Goal: Entertainment & Leisure: Consume media (video, audio)

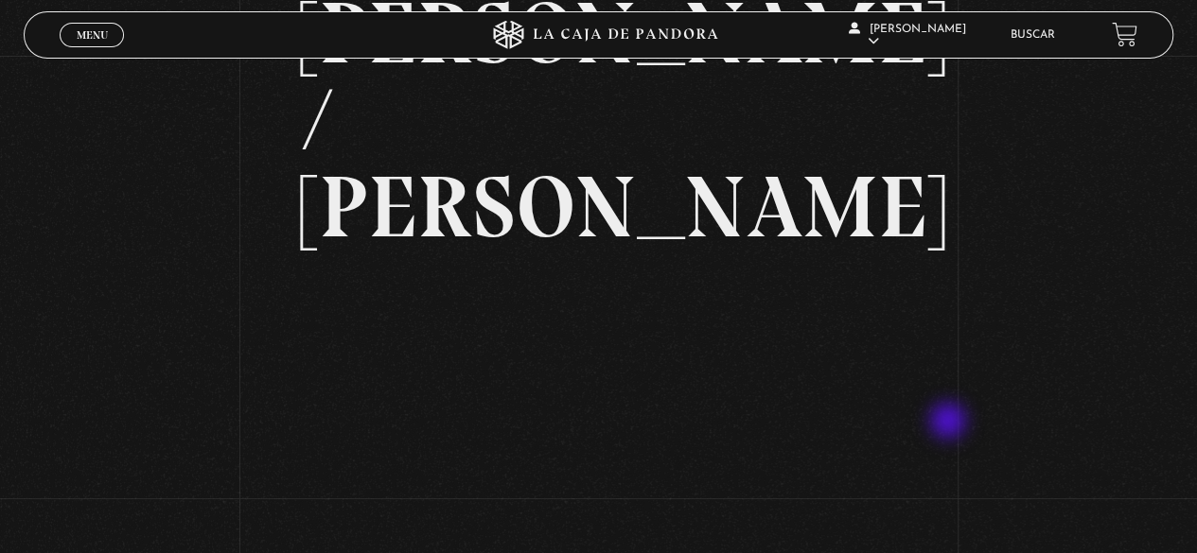
scroll to position [189, 0]
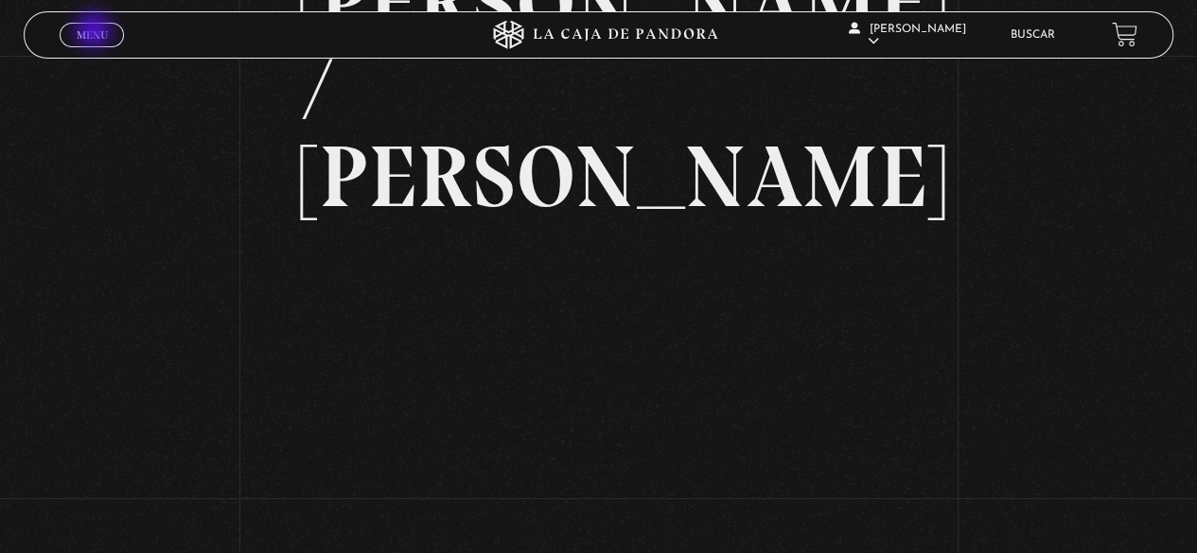
click at [97, 35] on span "Menu" at bounding box center [92, 34] width 31 height 11
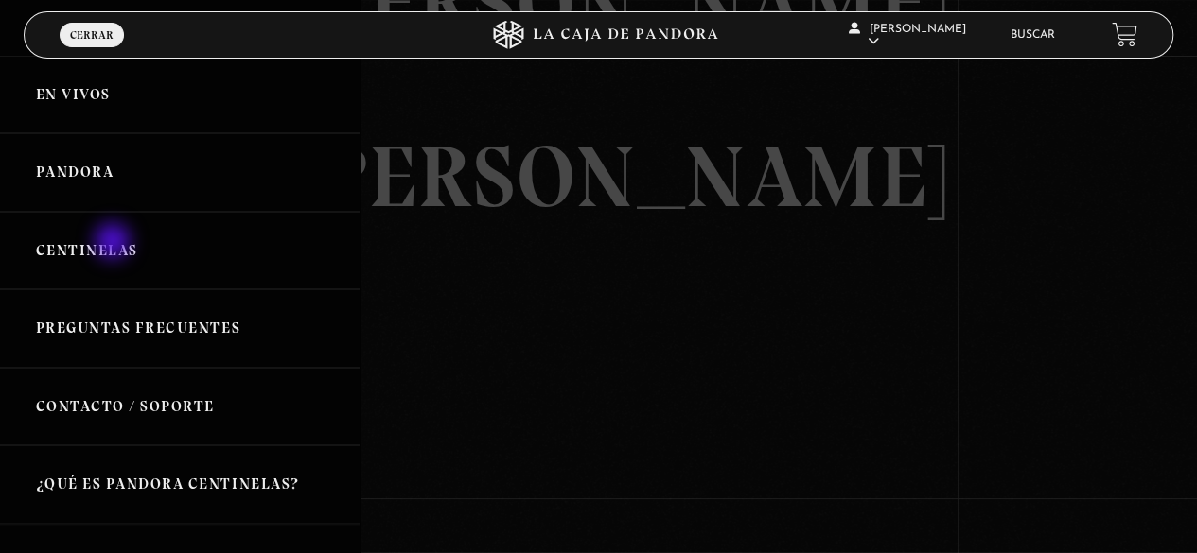
click at [114, 243] on link "Centinelas" at bounding box center [180, 251] width 360 height 79
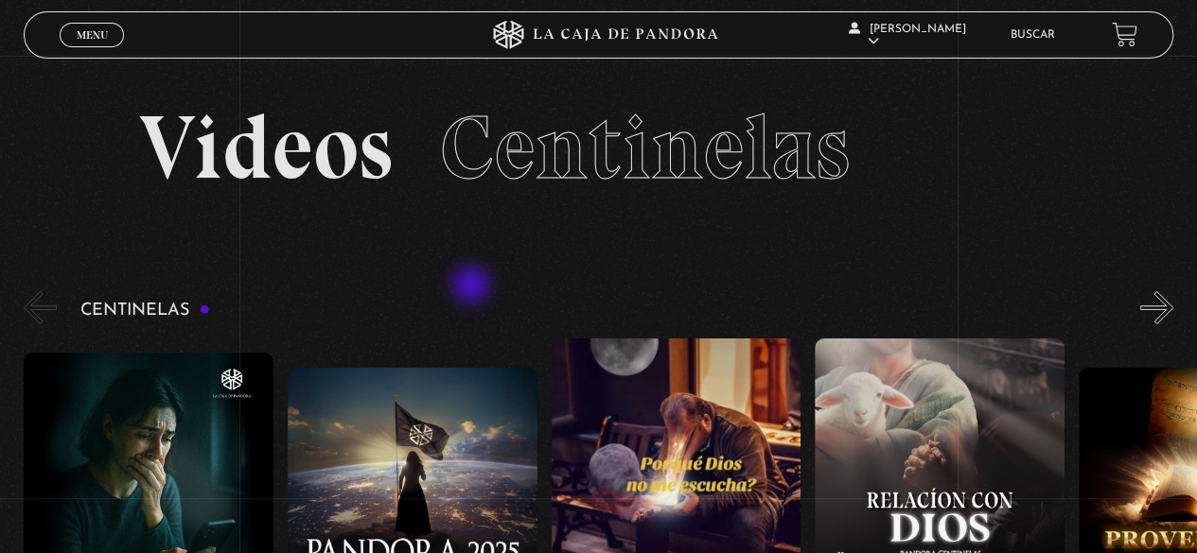
scroll to position [284, 0]
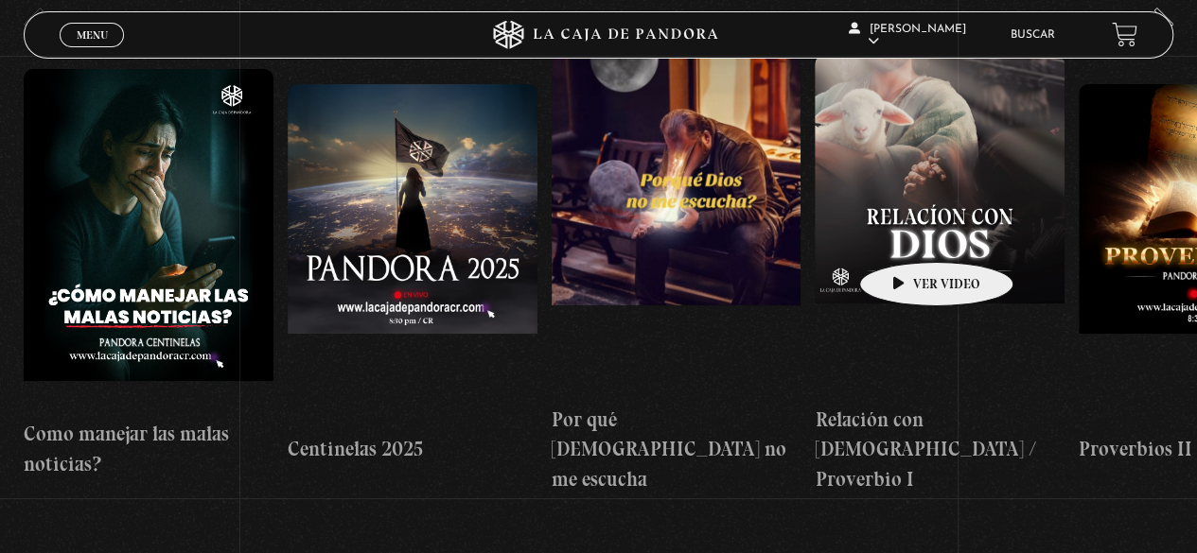
click at [0, 260] on section "Centinelas" at bounding box center [598, 297] width 1197 height 586
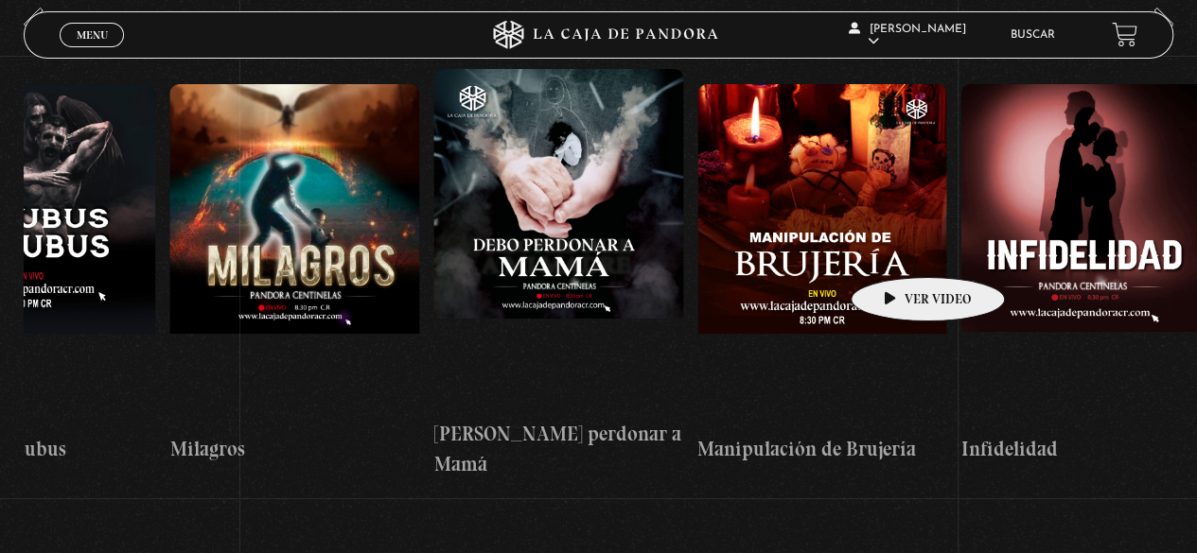
drag, startPoint x: 994, startPoint y: 249, endPoint x: 306, endPoint y: 251, distance: 688.8
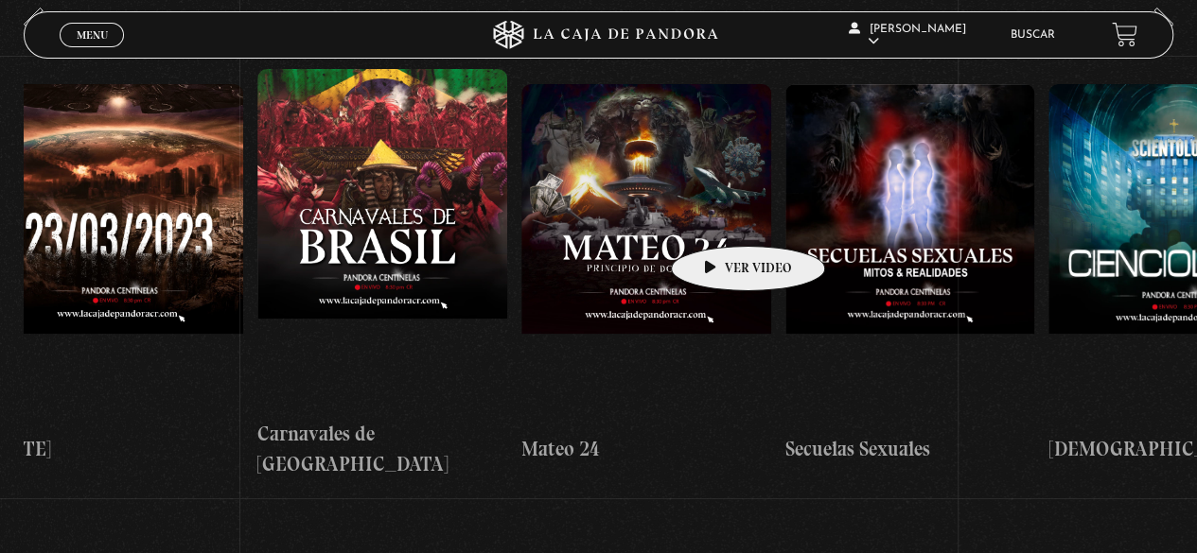
scroll to position [0, 11085]
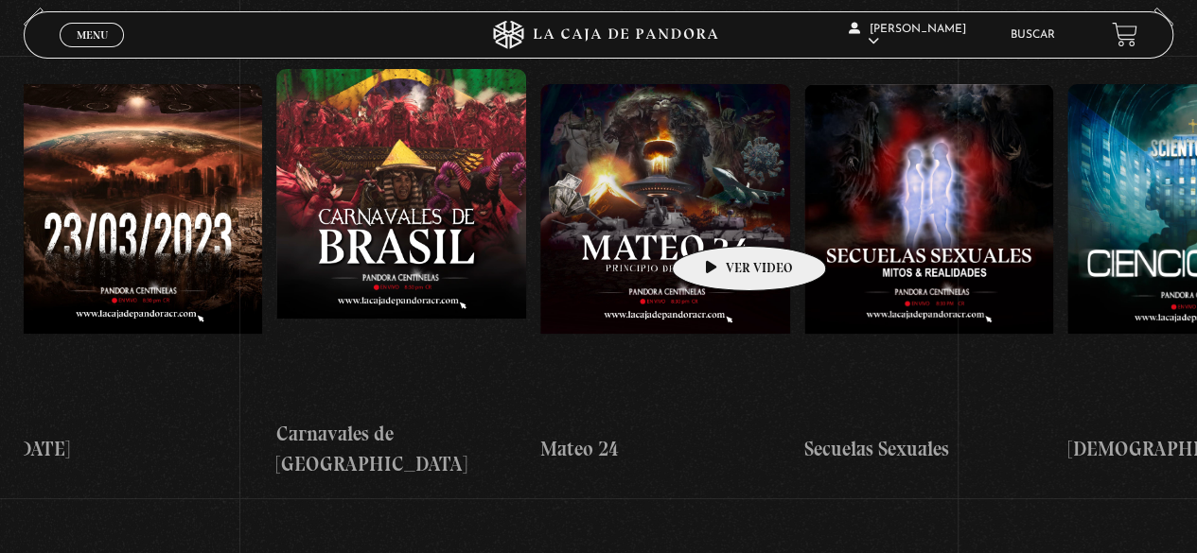
drag, startPoint x: 479, startPoint y: 222, endPoint x: 719, endPoint y: 218, distance: 240.4
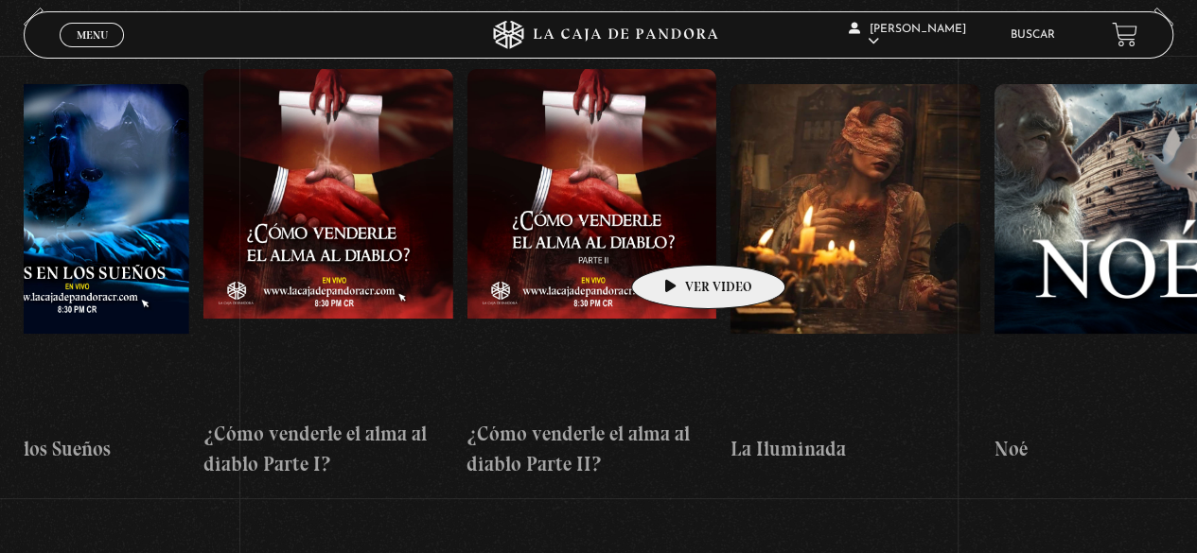
scroll to position [0, 9836]
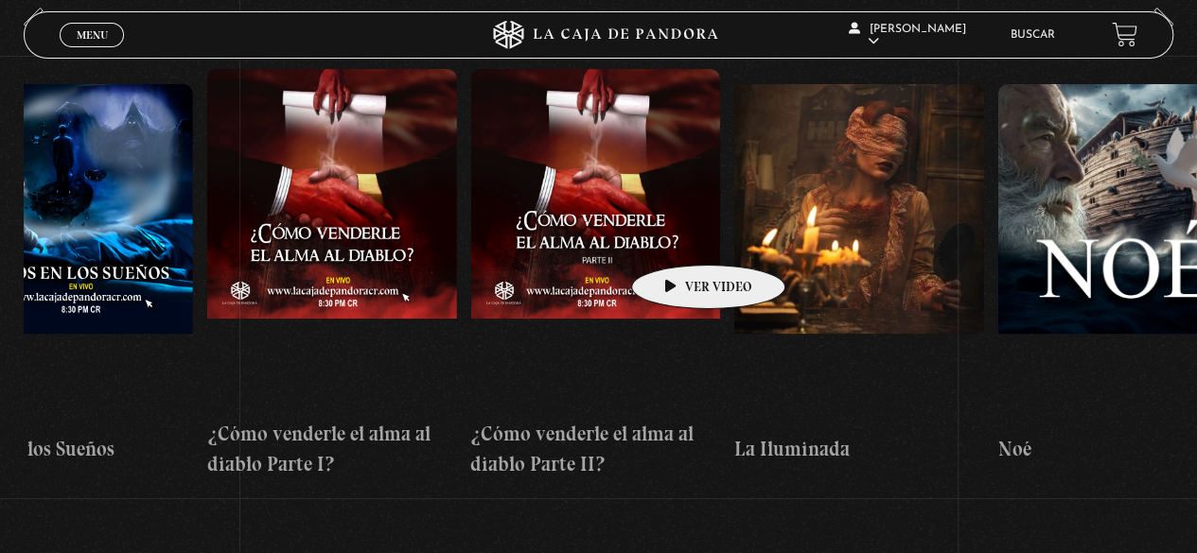
drag, startPoint x: 435, startPoint y: 217, endPoint x: 681, endPoint y: 237, distance: 246.9
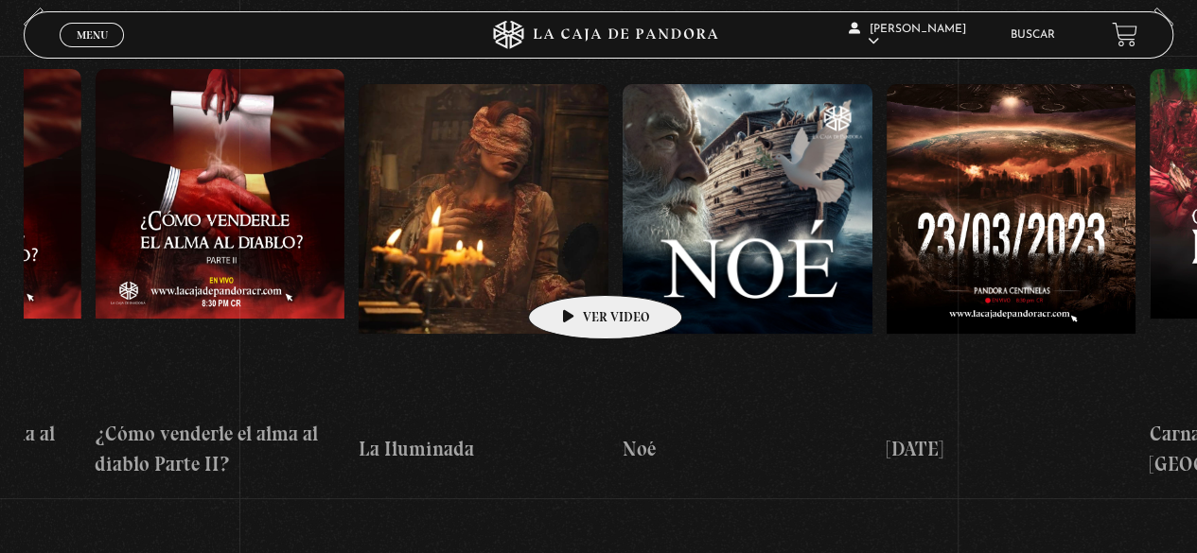
scroll to position [0, 10236]
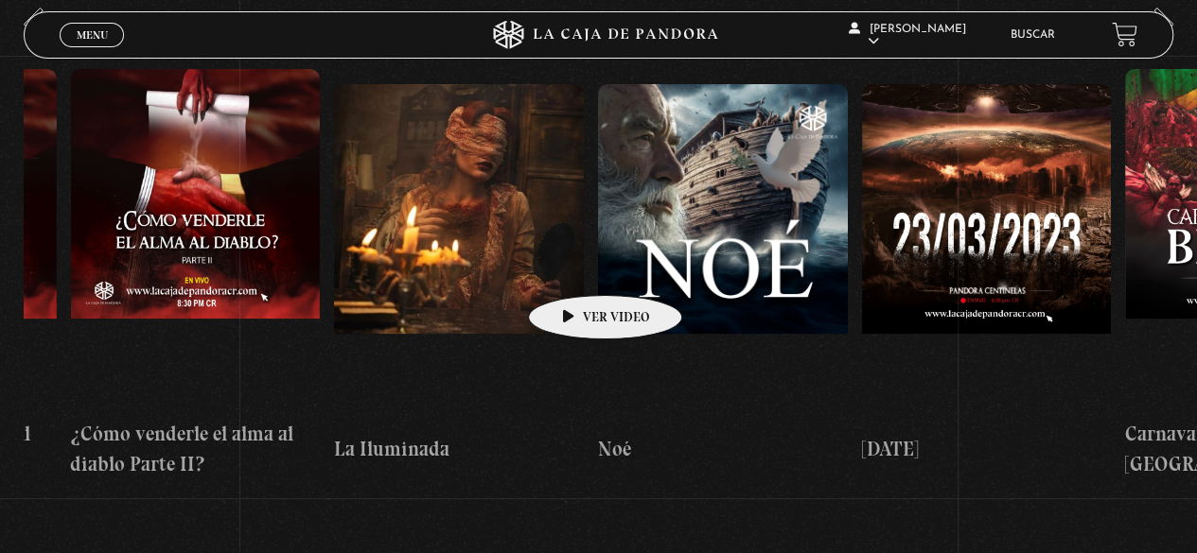
drag, startPoint x: 651, startPoint y: 234, endPoint x: 569, endPoint y: 268, distance: 89.1
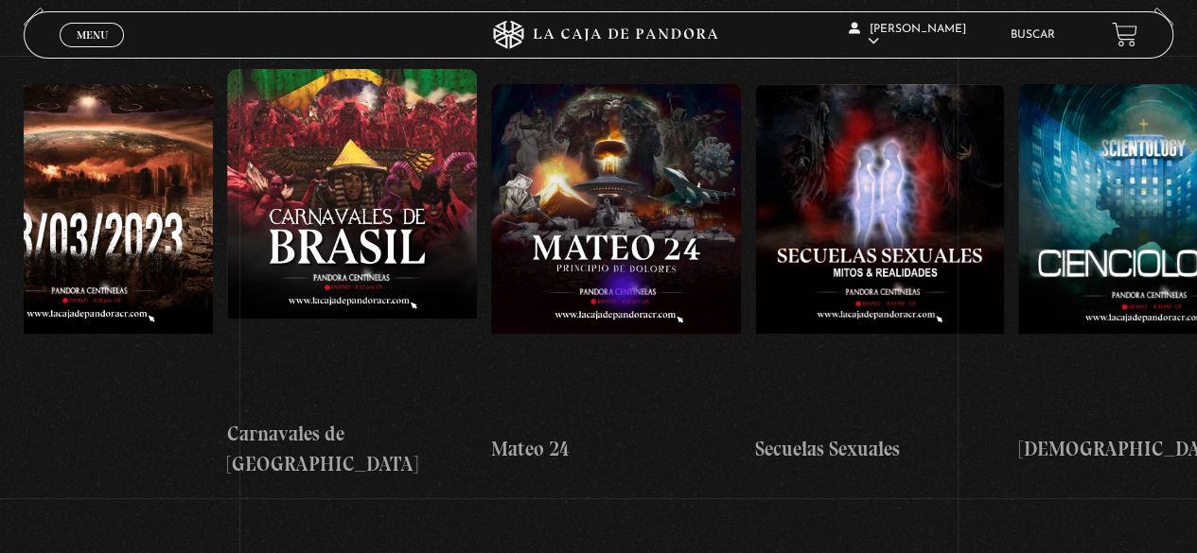
scroll to position [0, 11344]
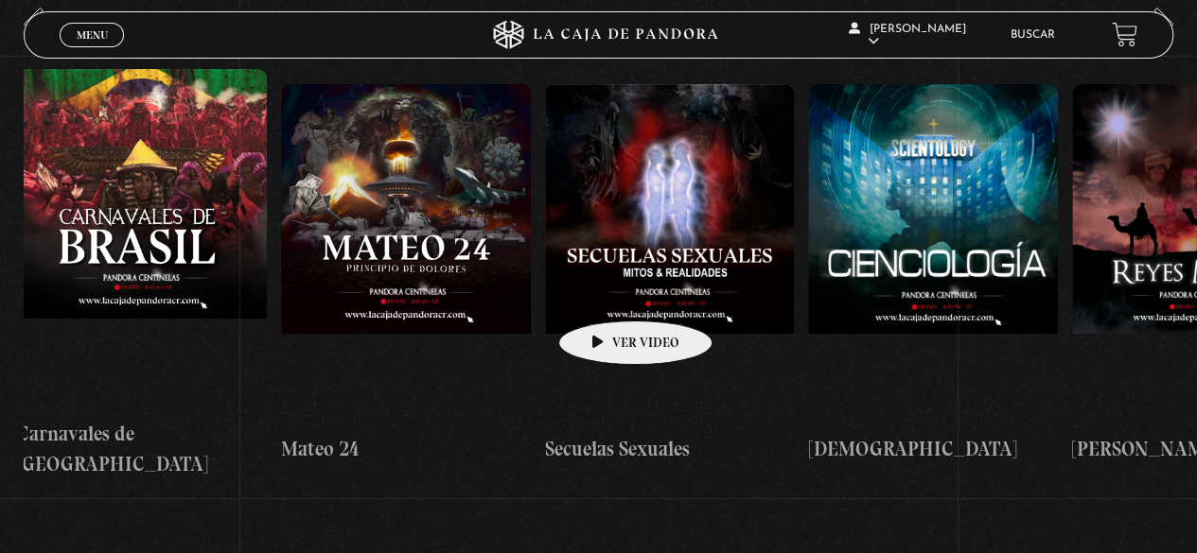
drag, startPoint x: 824, startPoint y: 255, endPoint x: 606, endPoint y: 292, distance: 221.8
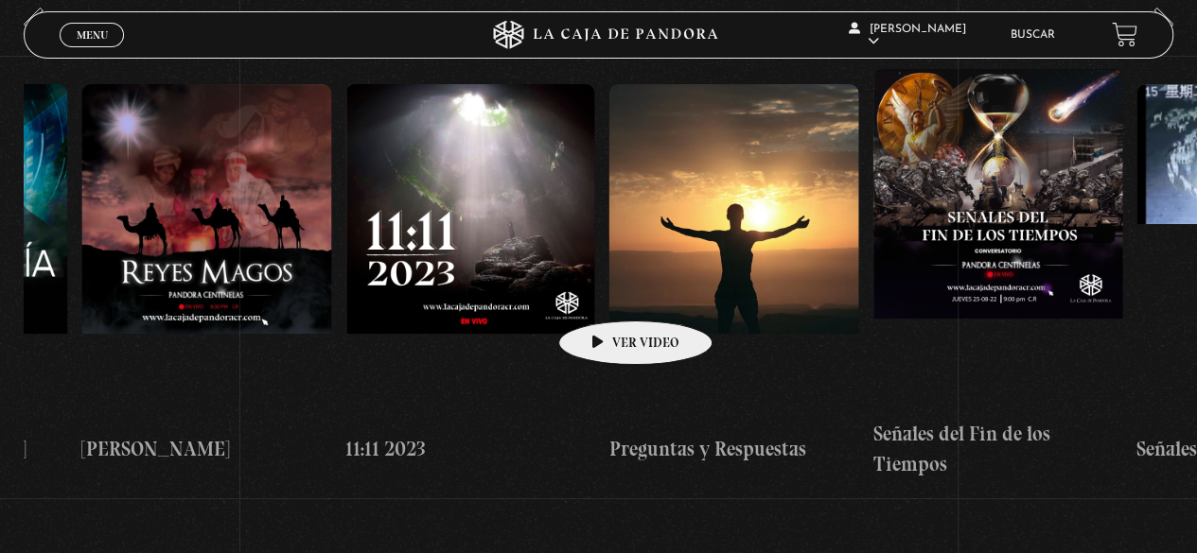
drag, startPoint x: 781, startPoint y: 256, endPoint x: 573, endPoint y: 295, distance: 210.8
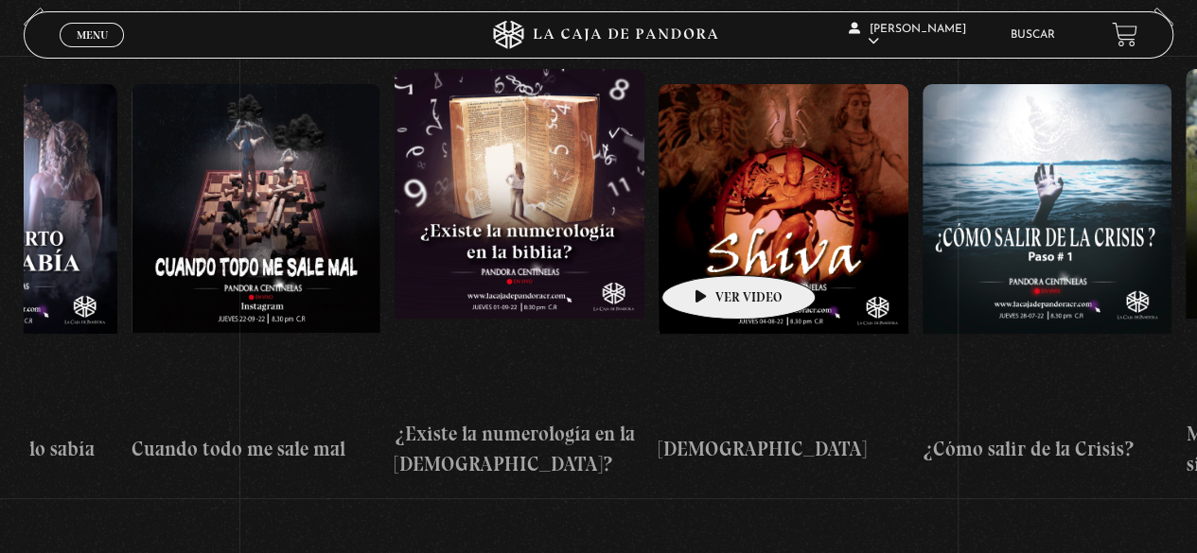
scroll to position [0, 14343]
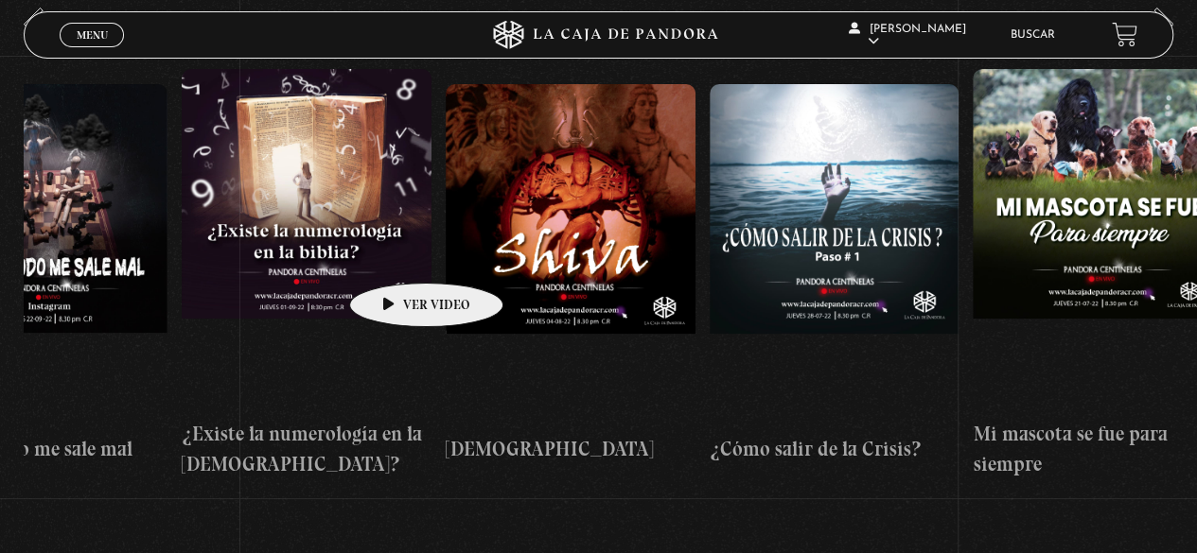
drag, startPoint x: 717, startPoint y: 247, endPoint x: 396, endPoint y: 255, distance: 320.8
click at [396, 255] on div "Como manejar las malas noticias? Centinelas 2025 Por qué Dios no me escucha Rel…" at bounding box center [840, 275] width 30320 height 440
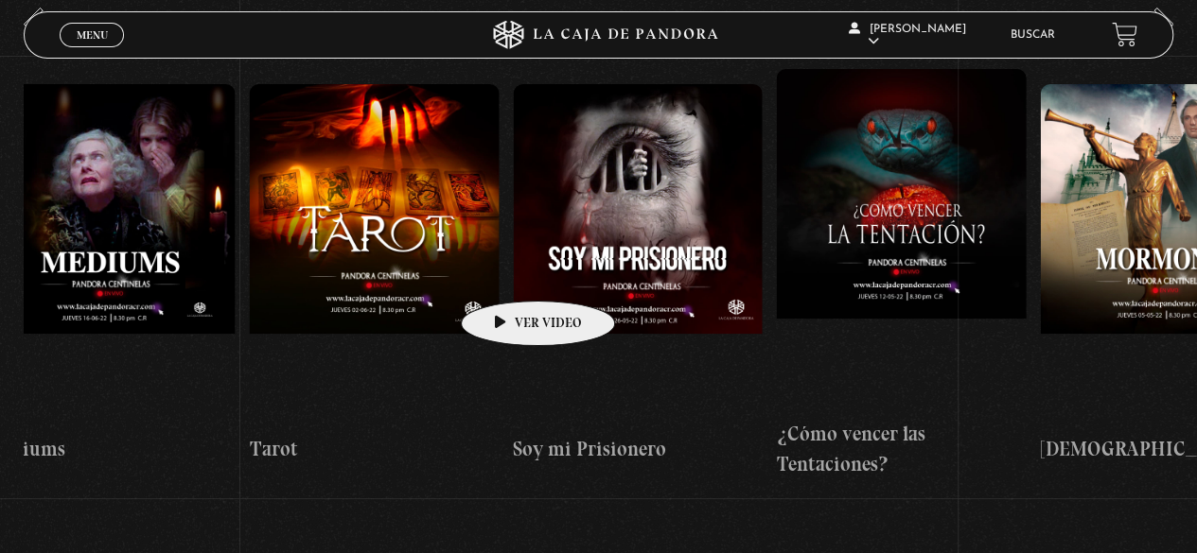
scroll to position [0, 16662]
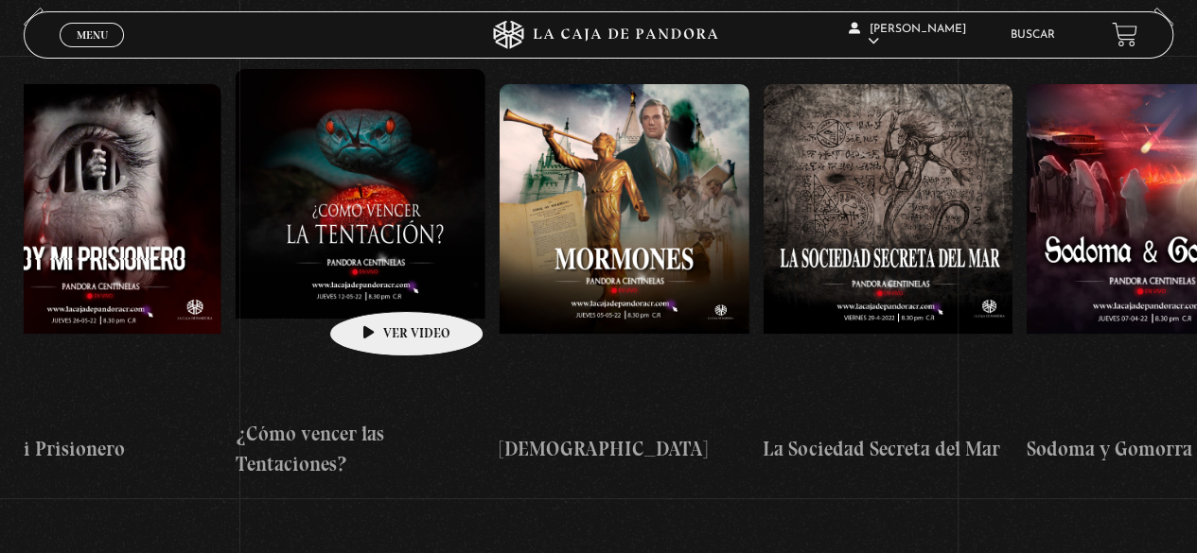
drag, startPoint x: 822, startPoint y: 245, endPoint x: 377, endPoint y: 283, distance: 447.2
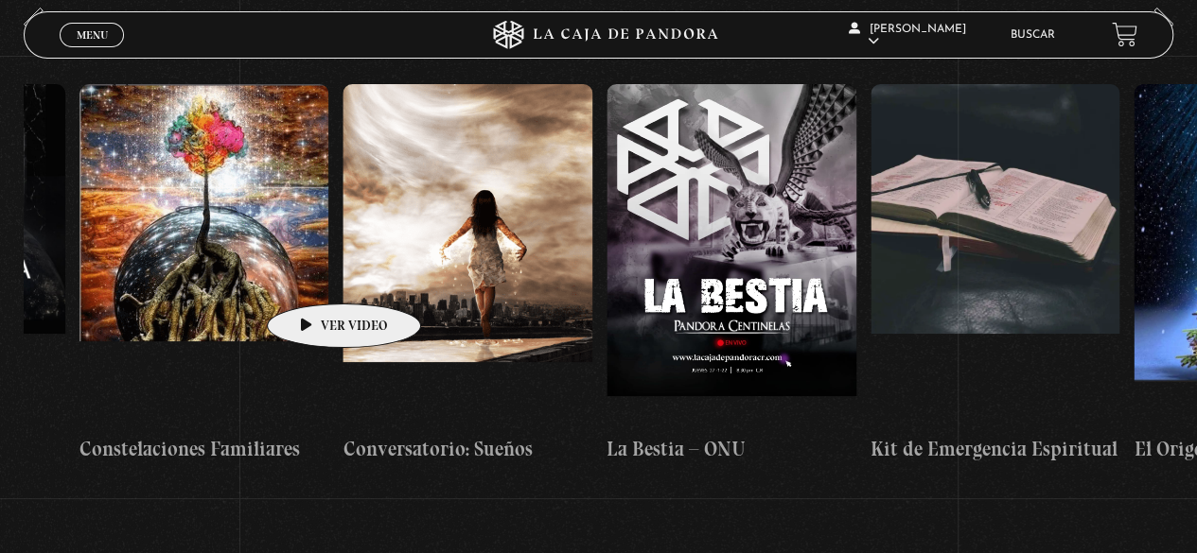
scroll to position [0, 18659]
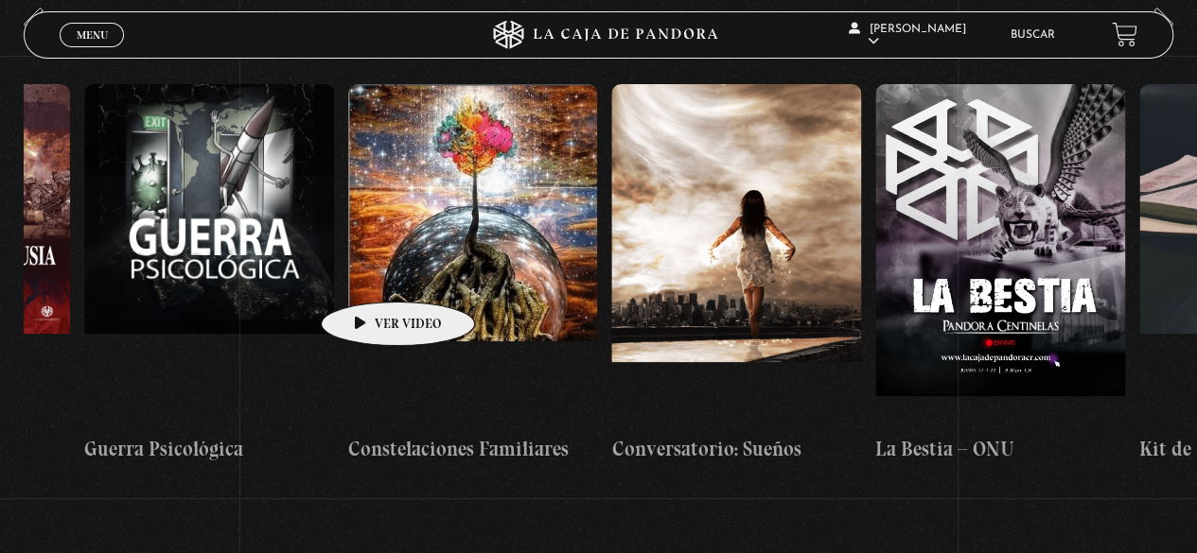
drag, startPoint x: 763, startPoint y: 253, endPoint x: 368, endPoint y: 273, distance: 395.1
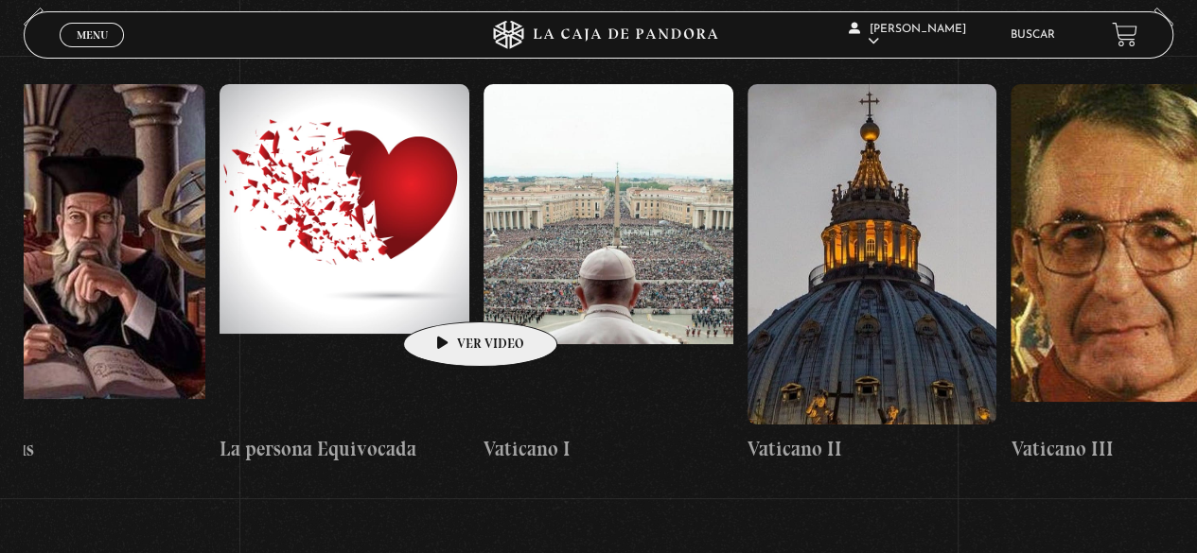
scroll to position [0, 21870]
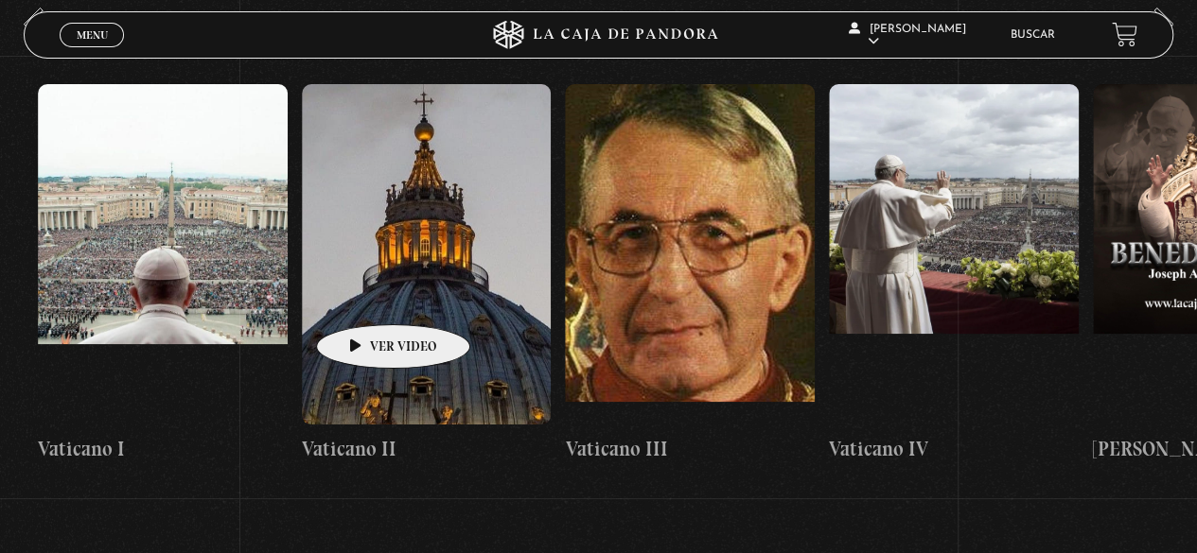
drag, startPoint x: 1003, startPoint y: 253, endPoint x: 363, endPoint y: 296, distance: 641.1
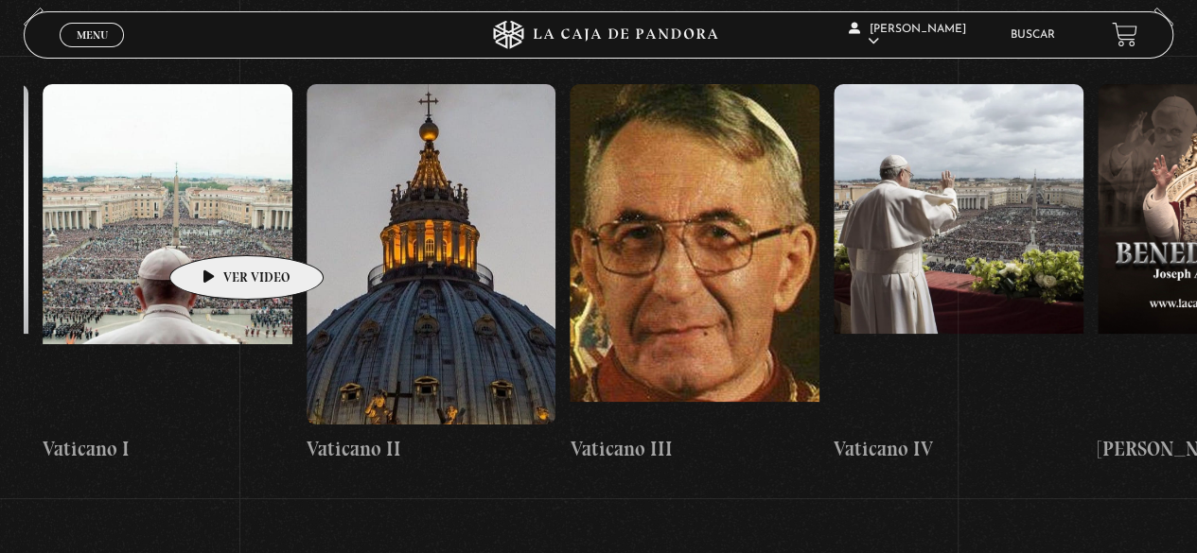
click at [217, 227] on figure at bounding box center [168, 254] width 250 height 341
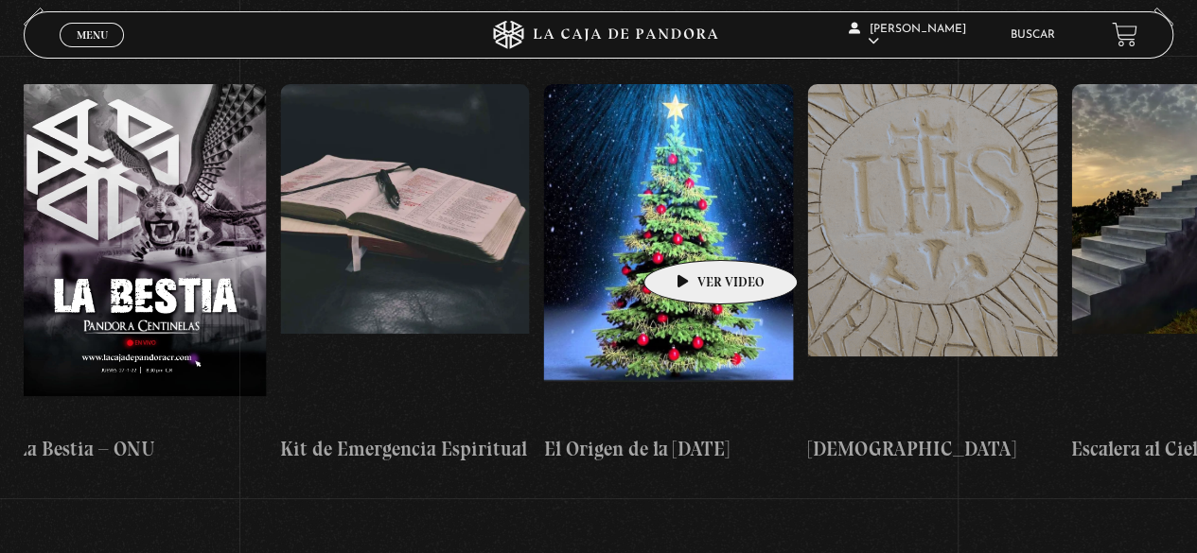
drag, startPoint x: 218, startPoint y: 227, endPoint x: 691, endPoint y: 232, distance: 473.1
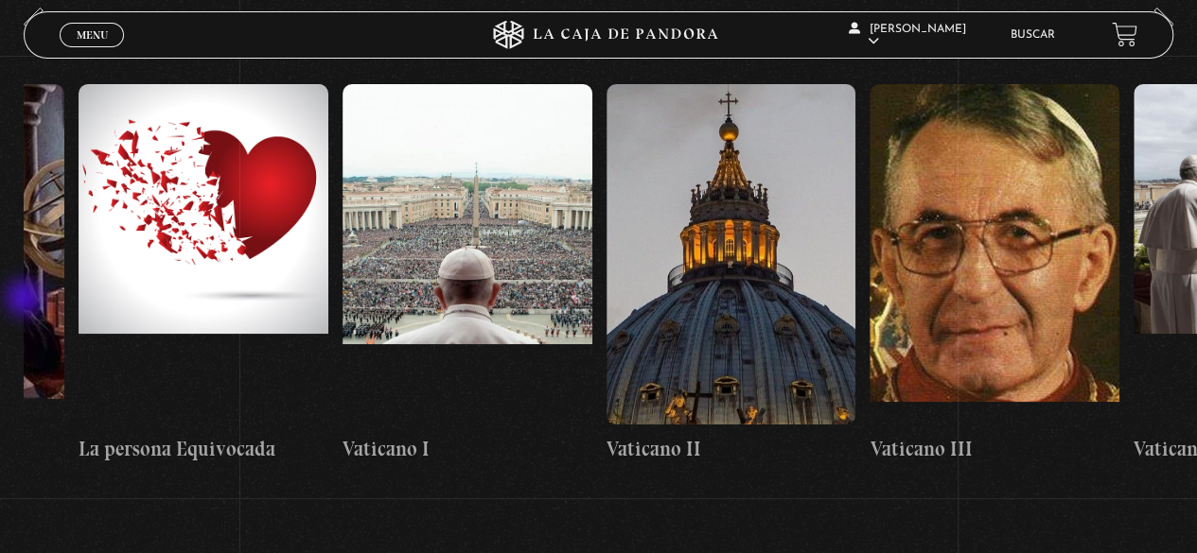
drag, startPoint x: 447, startPoint y: 260, endPoint x: 19, endPoint y: 300, distance: 429.5
click at [19, 300] on section "Centinelas" at bounding box center [598, 297] width 1197 height 586
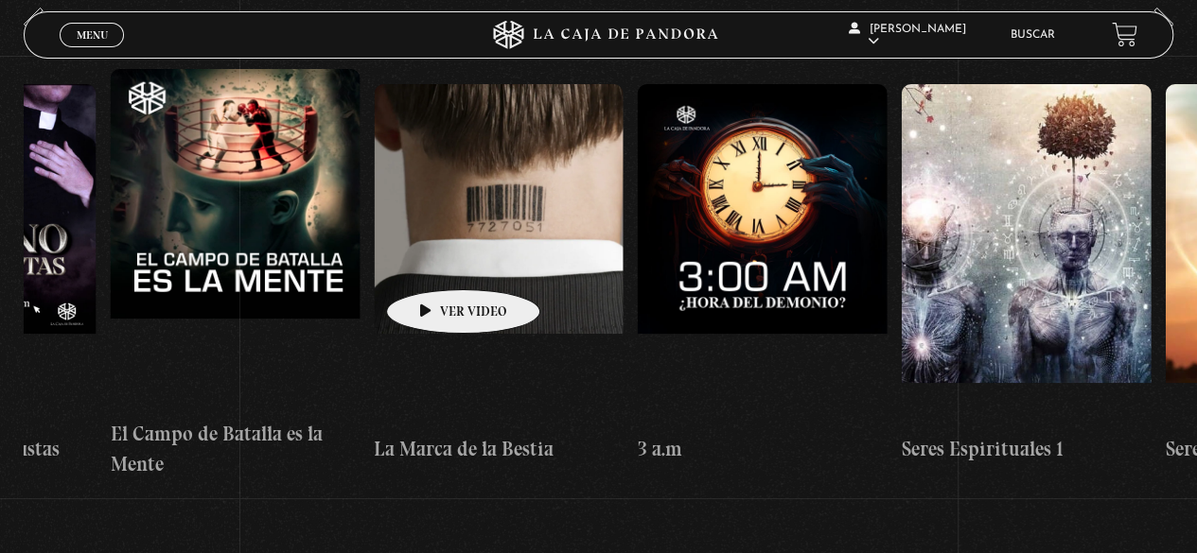
drag, startPoint x: 792, startPoint y: 251, endPoint x: 389, endPoint y: 266, distance: 403.3
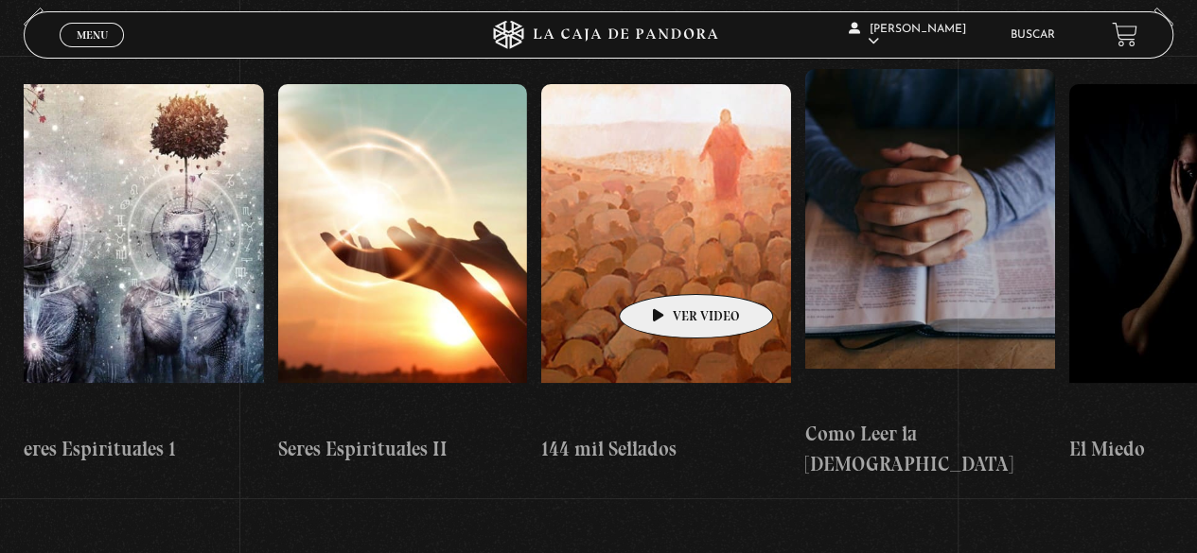
scroll to position [0, 24351]
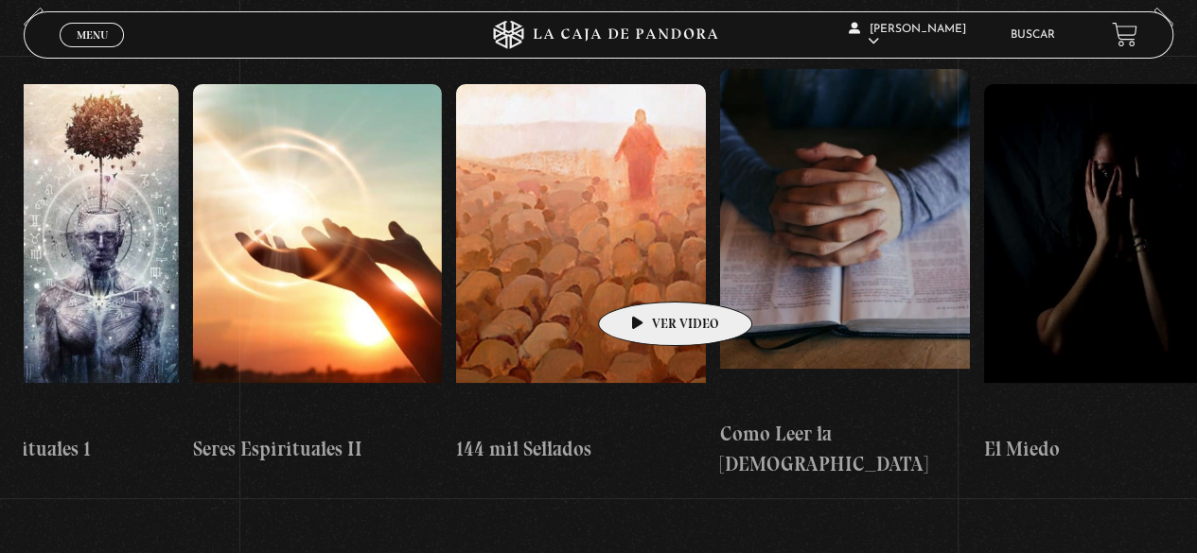
drag, startPoint x: 798, startPoint y: 250, endPoint x: 645, endPoint y: 273, distance: 154.2
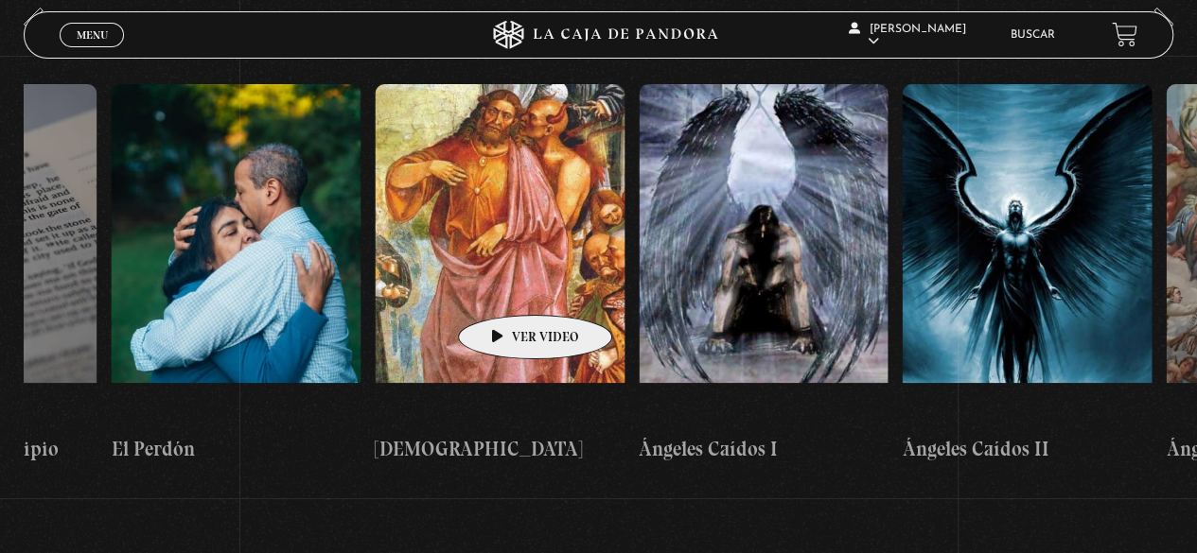
scroll to position [0, 26557]
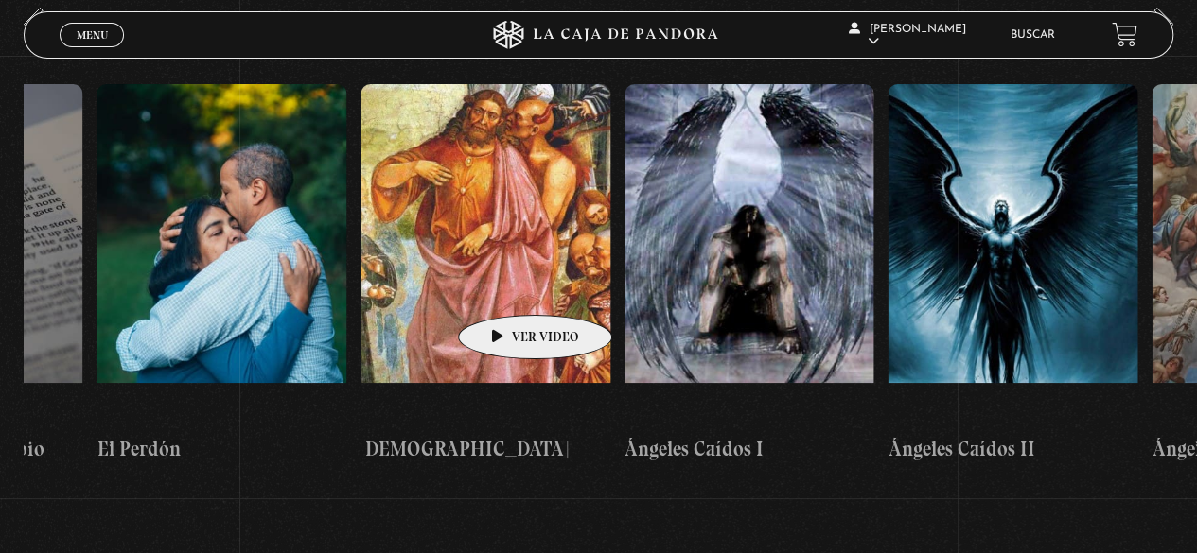
drag, startPoint x: 899, startPoint y: 243, endPoint x: 505, endPoint y: 287, distance: 396.0
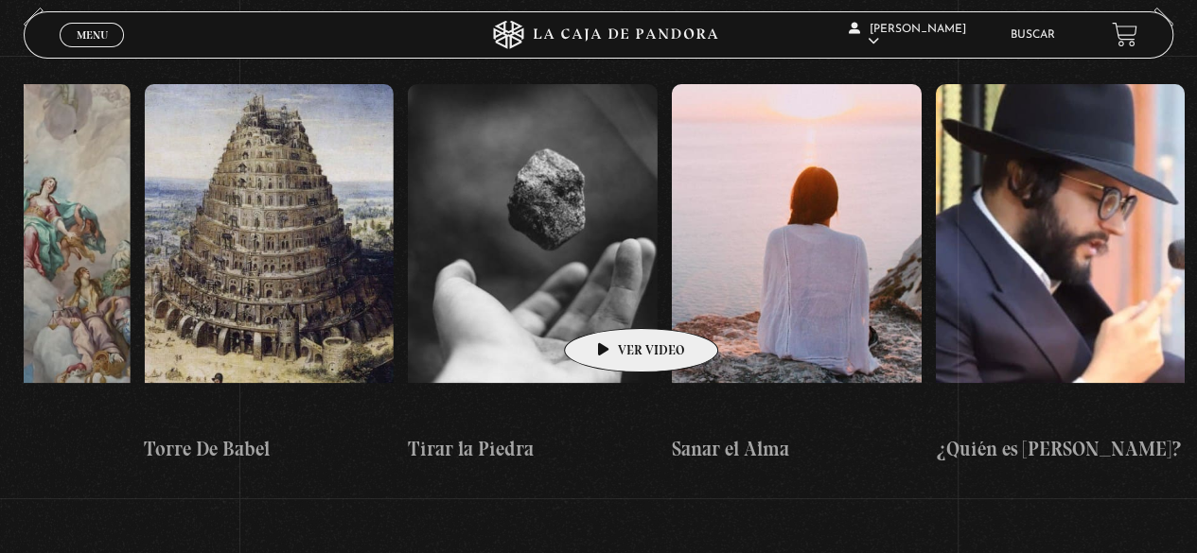
scroll to position [0, 27818]
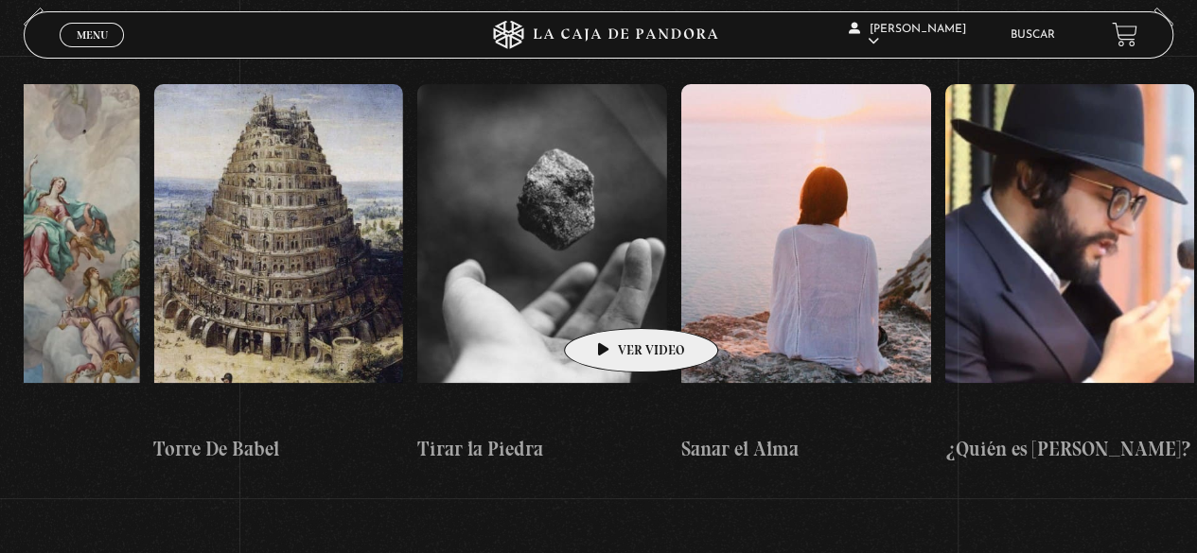
drag, startPoint x: 861, startPoint y: 247, endPoint x: 611, endPoint y: 300, distance: 255.3
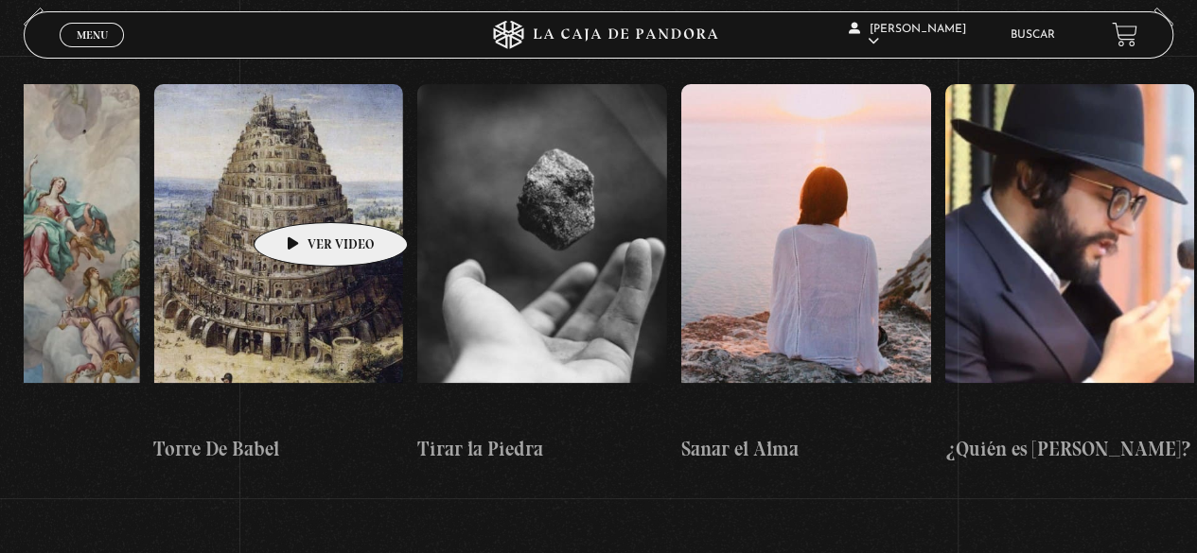
click at [301, 194] on figure at bounding box center [279, 254] width 250 height 341
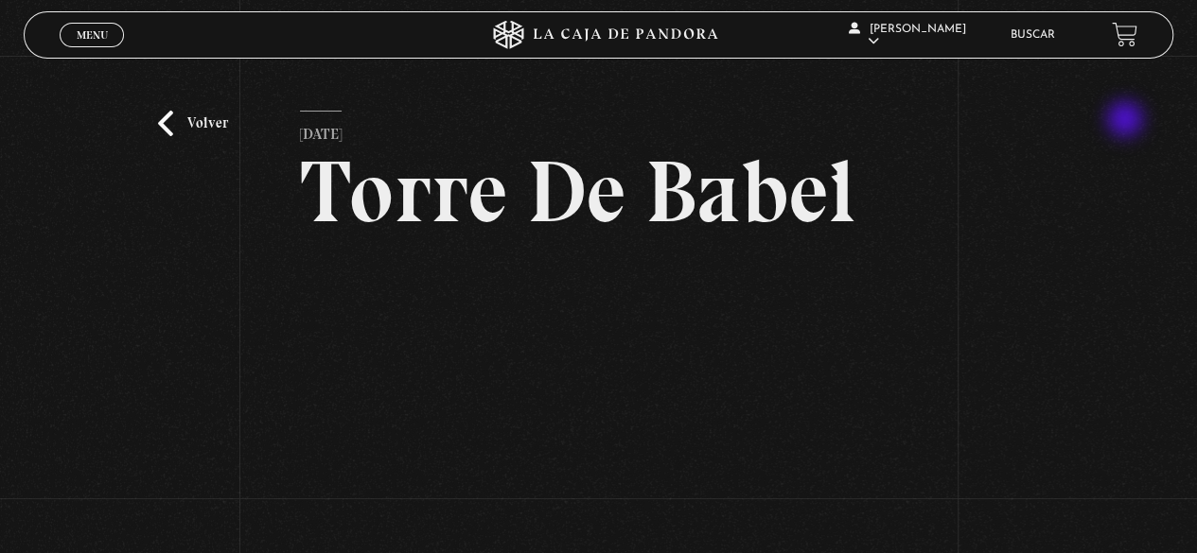
click at [1127, 121] on div "Volver 6 julio, 2021 Torre De Babel WhatsApp Twitter Messenger Email" at bounding box center [598, 372] width 1197 height 632
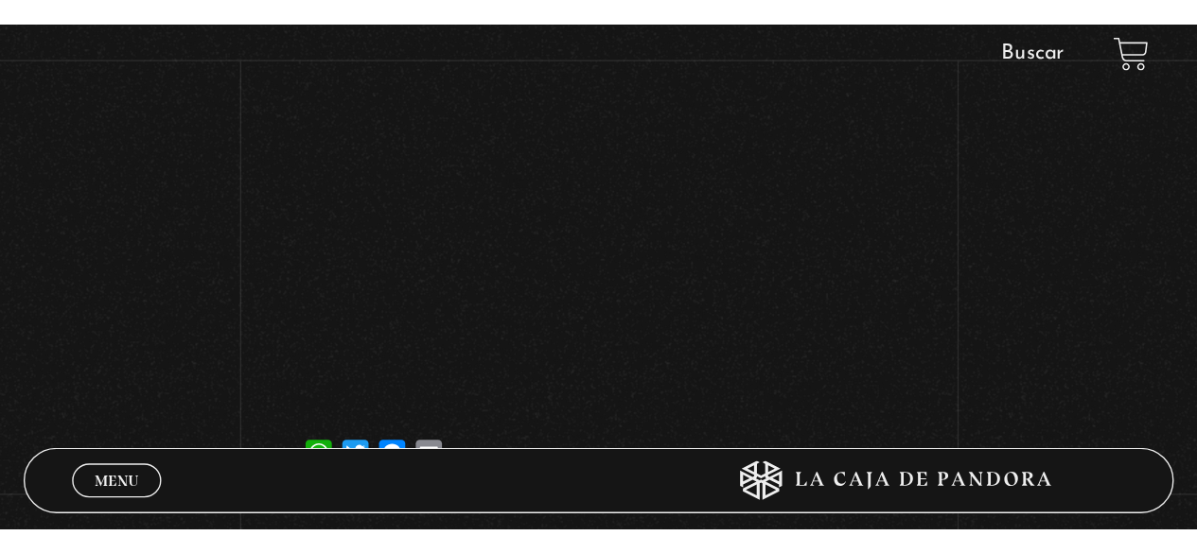
scroll to position [284, 0]
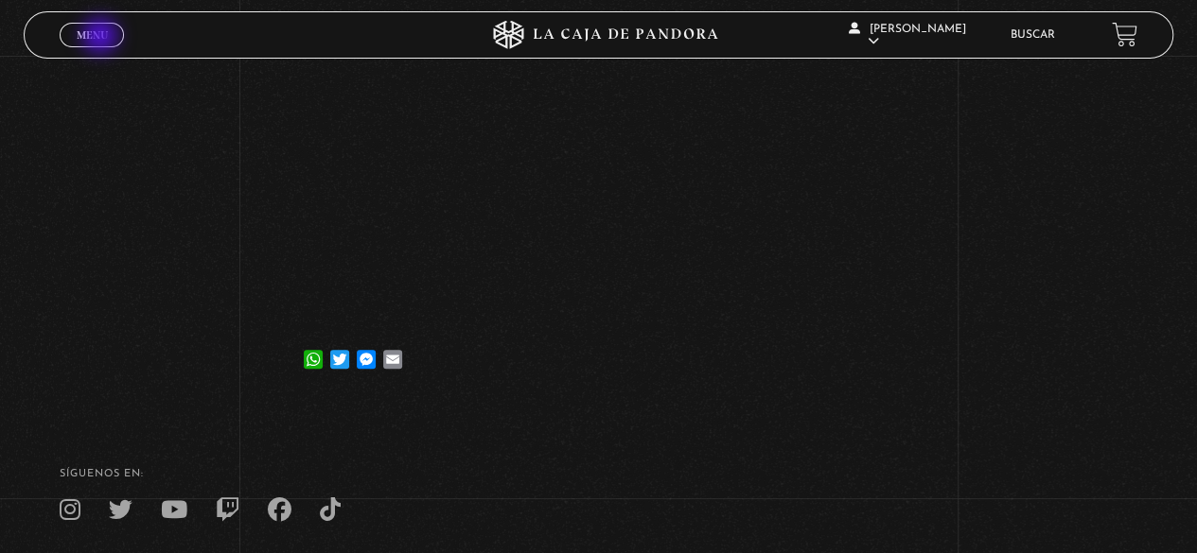
click at [102, 38] on span "Menu" at bounding box center [92, 34] width 31 height 11
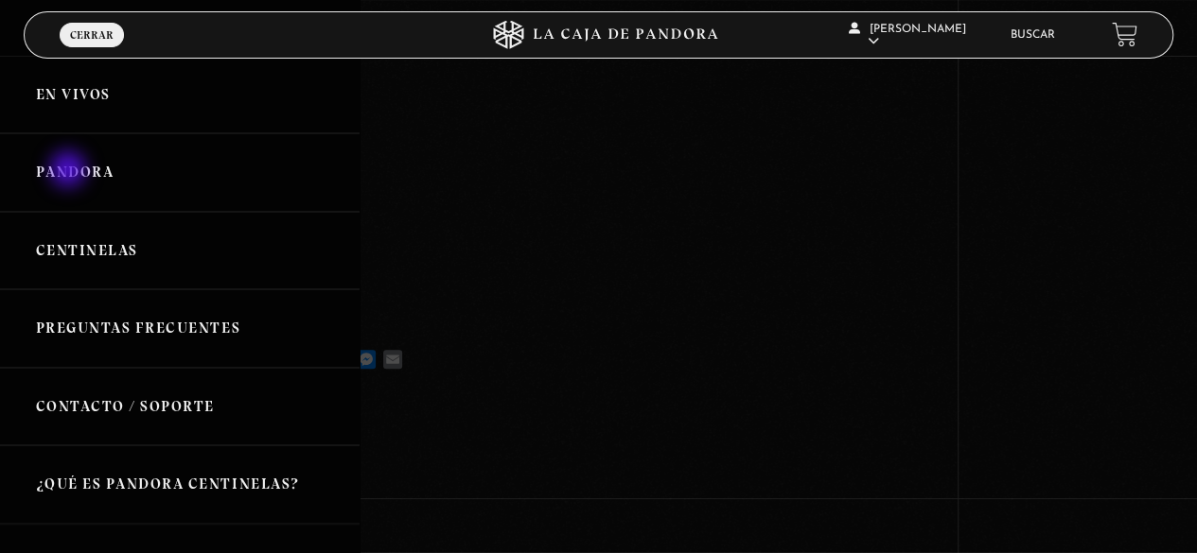
click at [70, 171] on link "Pandora" at bounding box center [180, 172] width 360 height 79
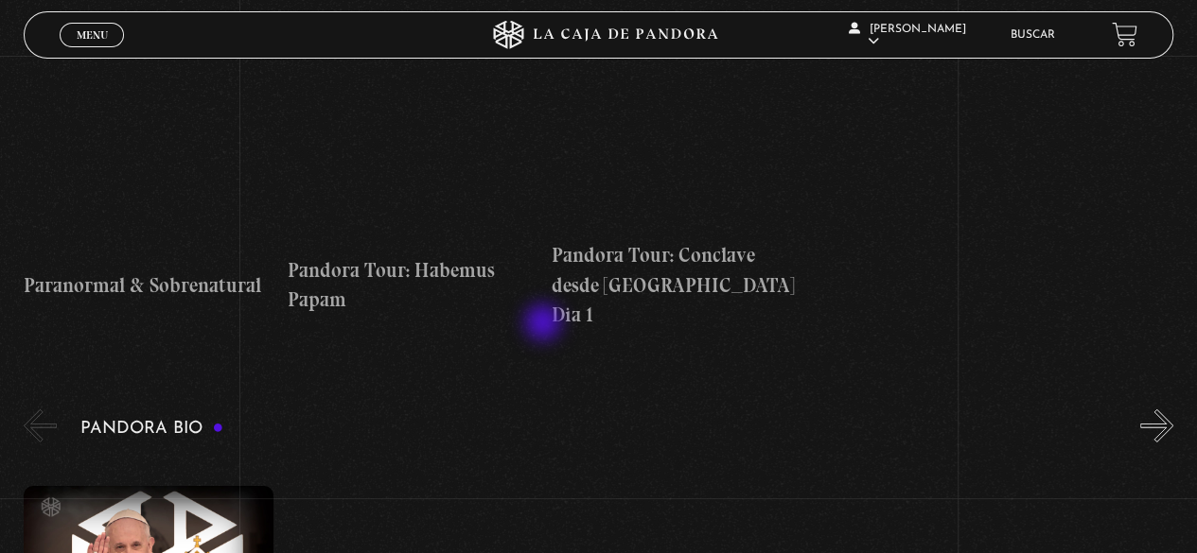
scroll to position [2838, 0]
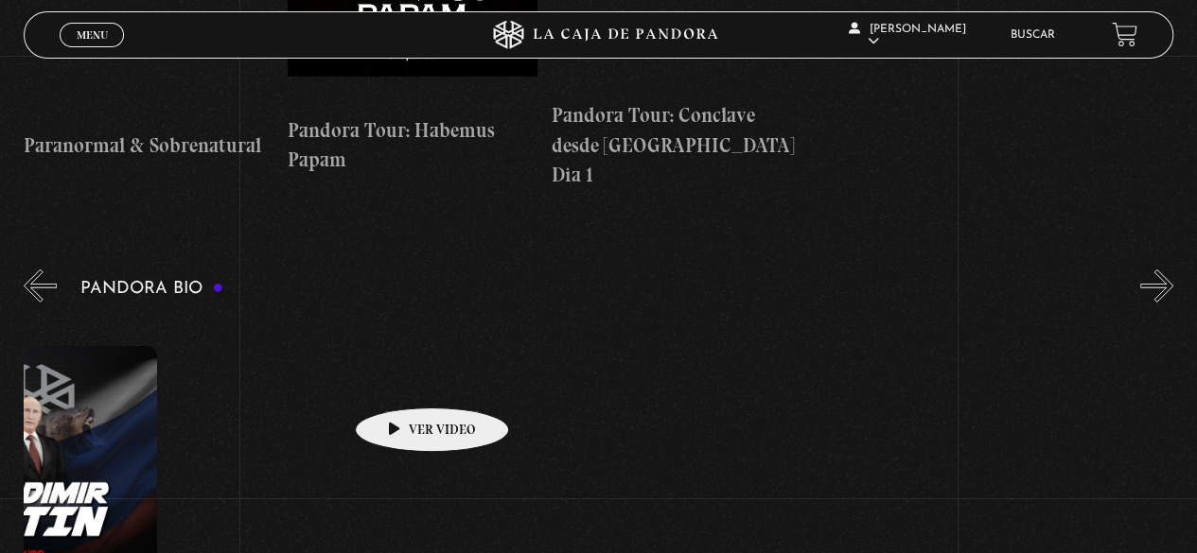
drag, startPoint x: 1075, startPoint y: 367, endPoint x: 367, endPoint y: 383, distance: 707.9
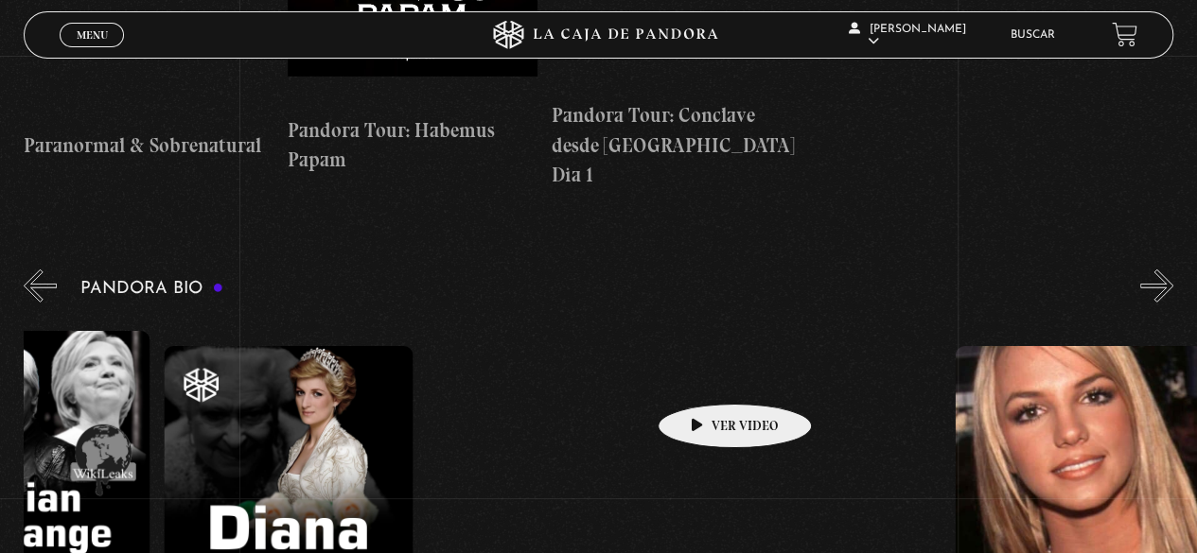
drag, startPoint x: 666, startPoint y: 376, endPoint x: 537, endPoint y: 378, distance: 128.7
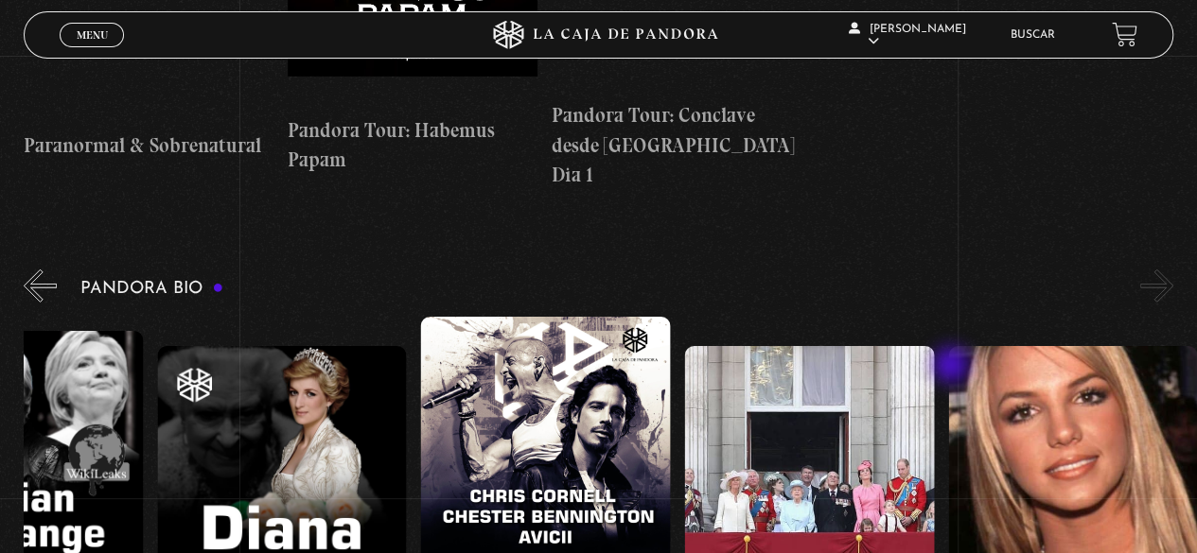
drag, startPoint x: 971, startPoint y: 367, endPoint x: 537, endPoint y: 366, distance: 433.3
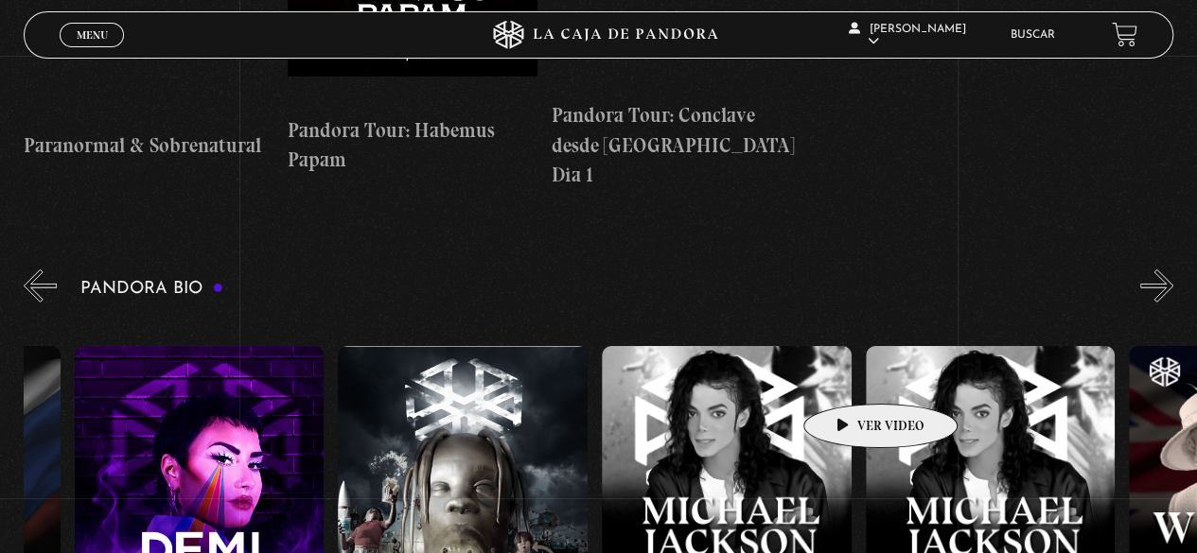
drag, startPoint x: 814, startPoint y: 374, endPoint x: 868, endPoint y: 376, distance: 54.0
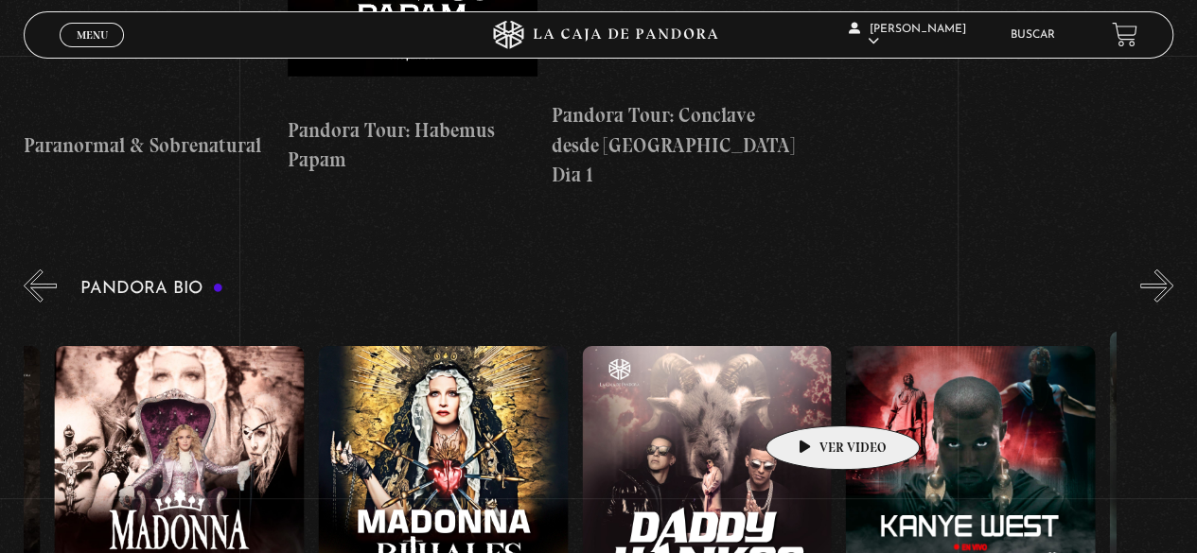
drag, startPoint x: 491, startPoint y: 385, endPoint x: 846, endPoint y: 398, distance: 355.0
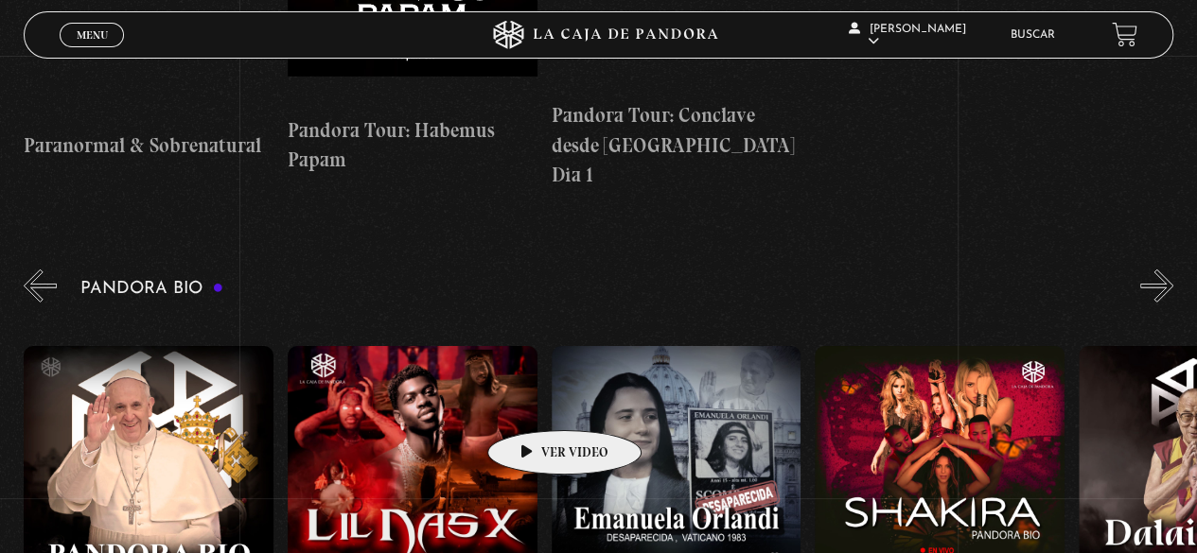
drag, startPoint x: 515, startPoint y: 405, endPoint x: 924, endPoint y: 393, distance: 409.9
drag, startPoint x: 563, startPoint y: 398, endPoint x: 839, endPoint y: 390, distance: 276.4
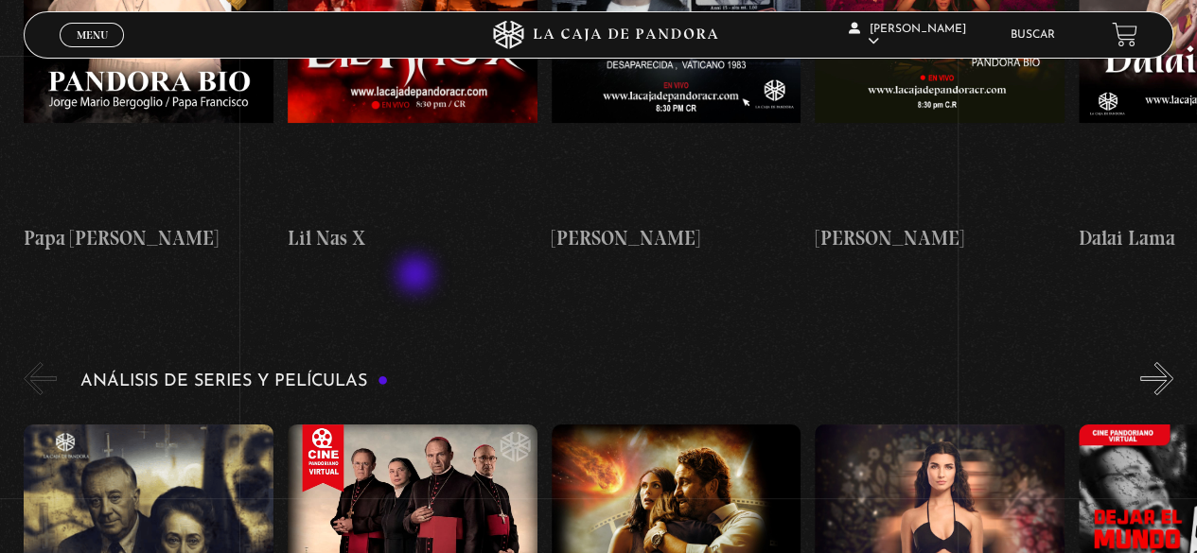
scroll to position [3501, 0]
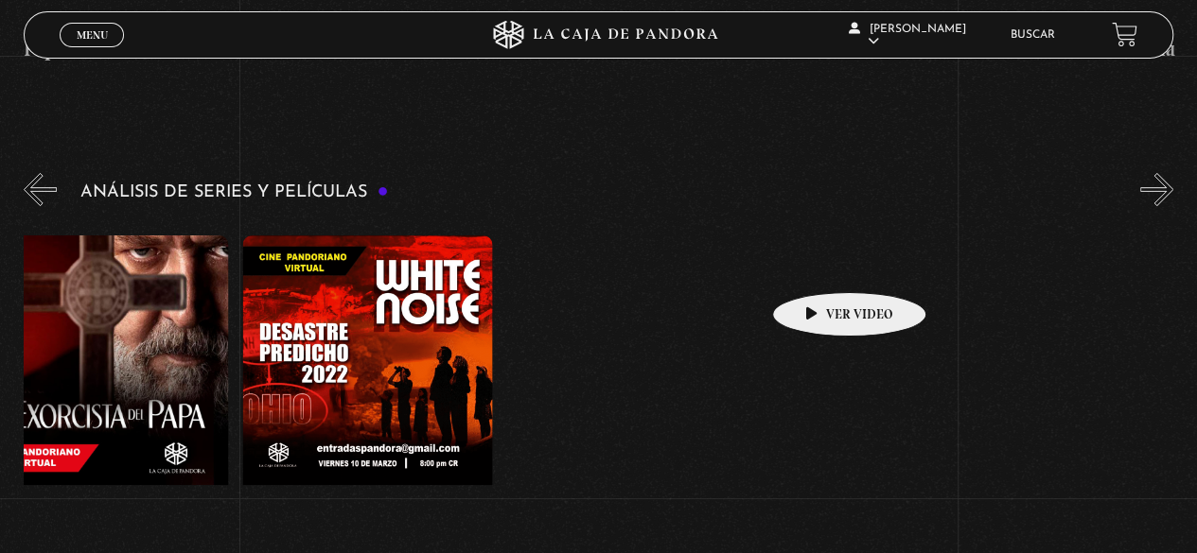
drag, startPoint x: 901, startPoint y: 263, endPoint x: 592, endPoint y: 275, distance: 308.7
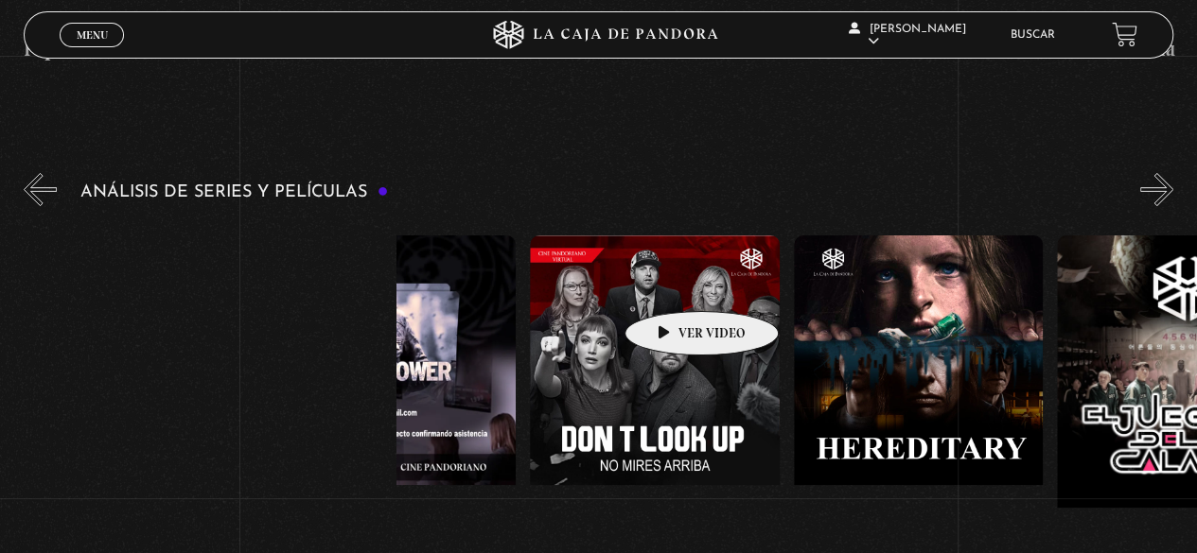
scroll to position [0, 3788]
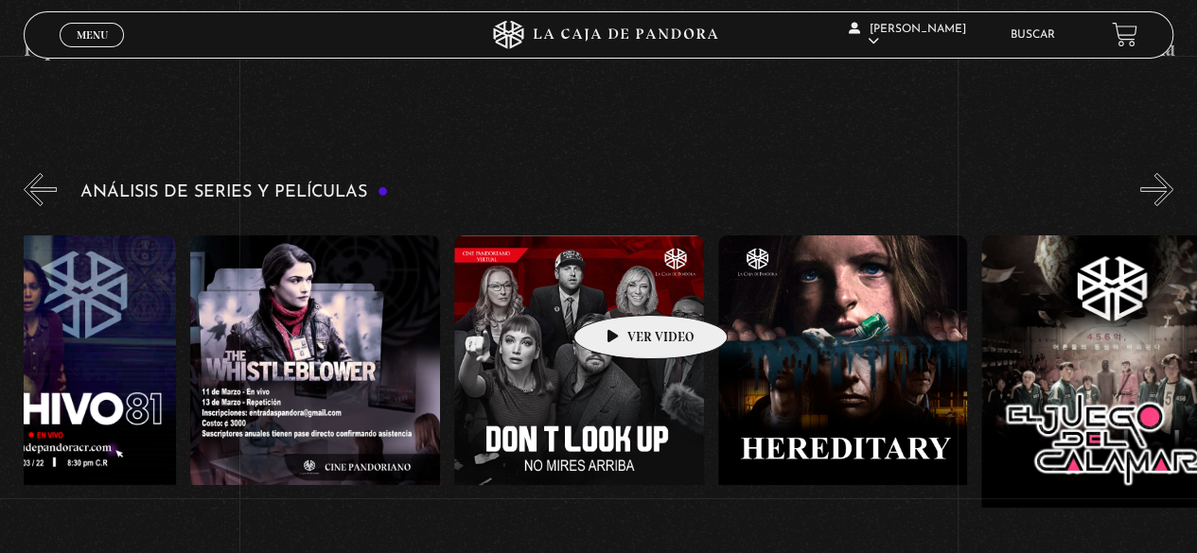
drag, startPoint x: 1007, startPoint y: 268, endPoint x: 621, endPoint y: 287, distance: 386.5
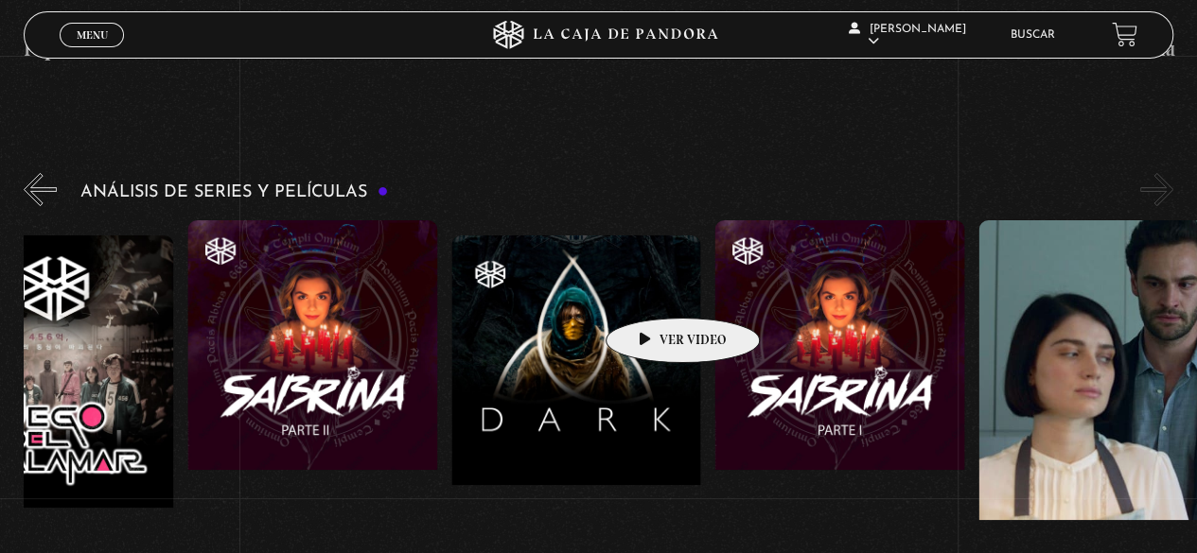
scroll to position [0, 4876]
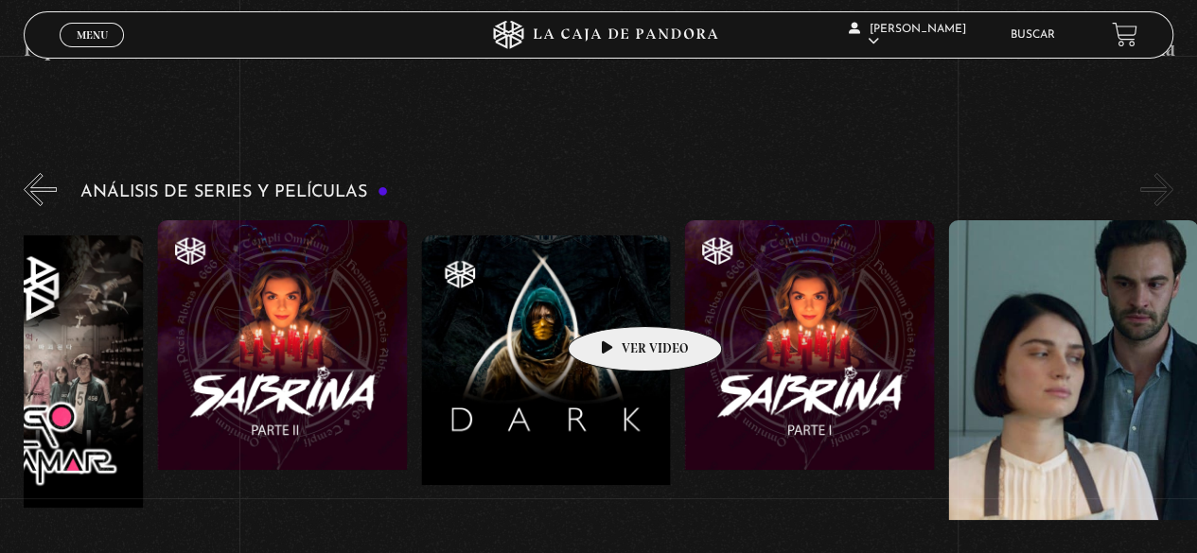
drag, startPoint x: 891, startPoint y: 272, endPoint x: 615, endPoint y: 298, distance: 277.5
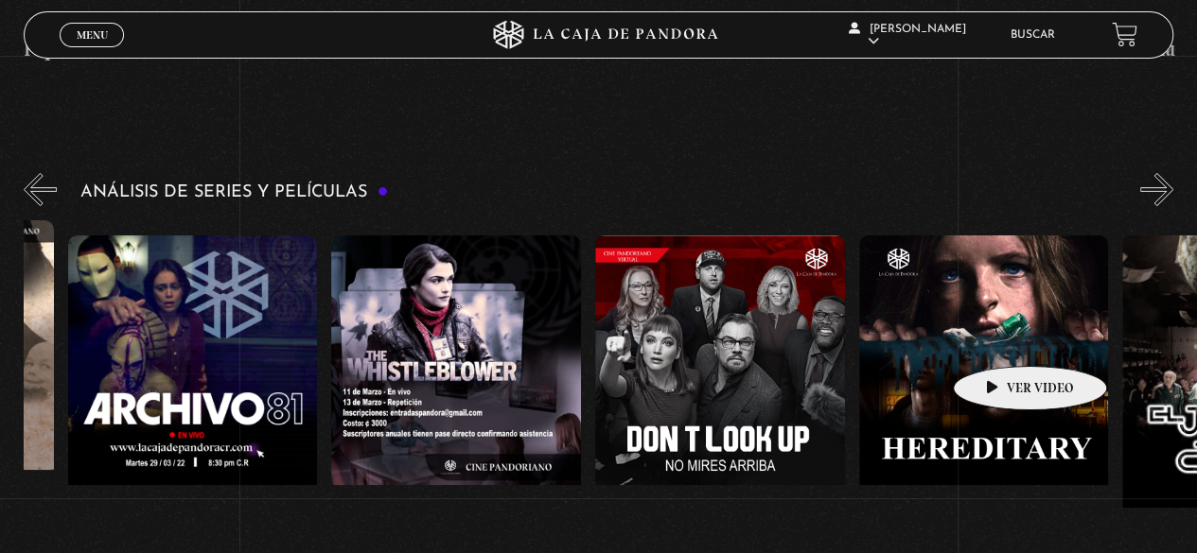
scroll to position [0, 2280]
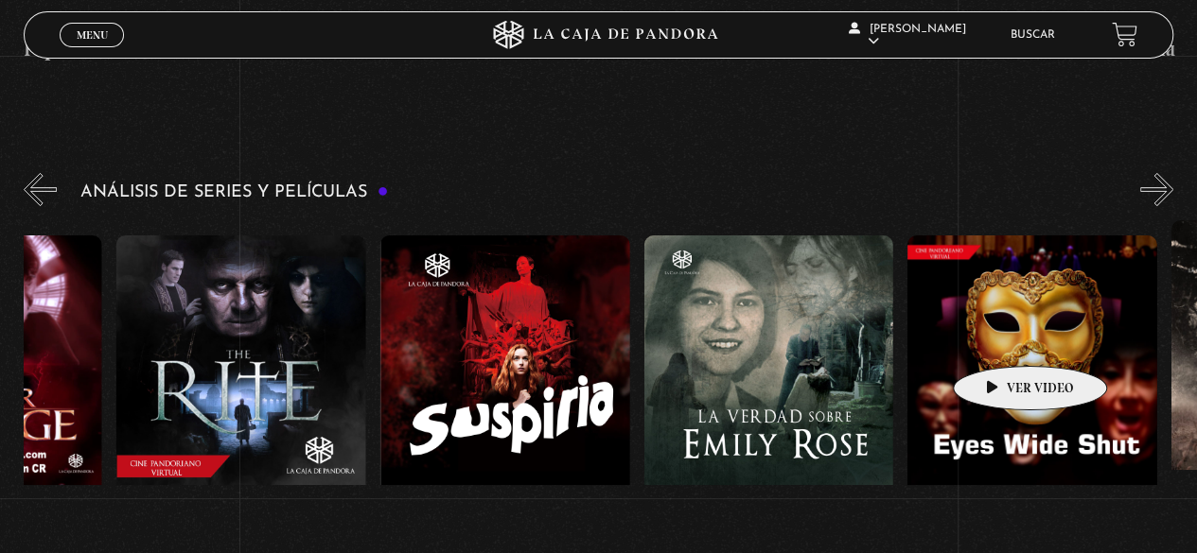
drag, startPoint x: 816, startPoint y: 313, endPoint x: 1010, endPoint y: 339, distance: 195.6
click at [1010, 339] on div "El Conjuro Conclave Greenland – Meteoritos Mi Otra Yo Dejar el Mundo Atrás Mids…" at bounding box center [775, 425] width 6064 height 410
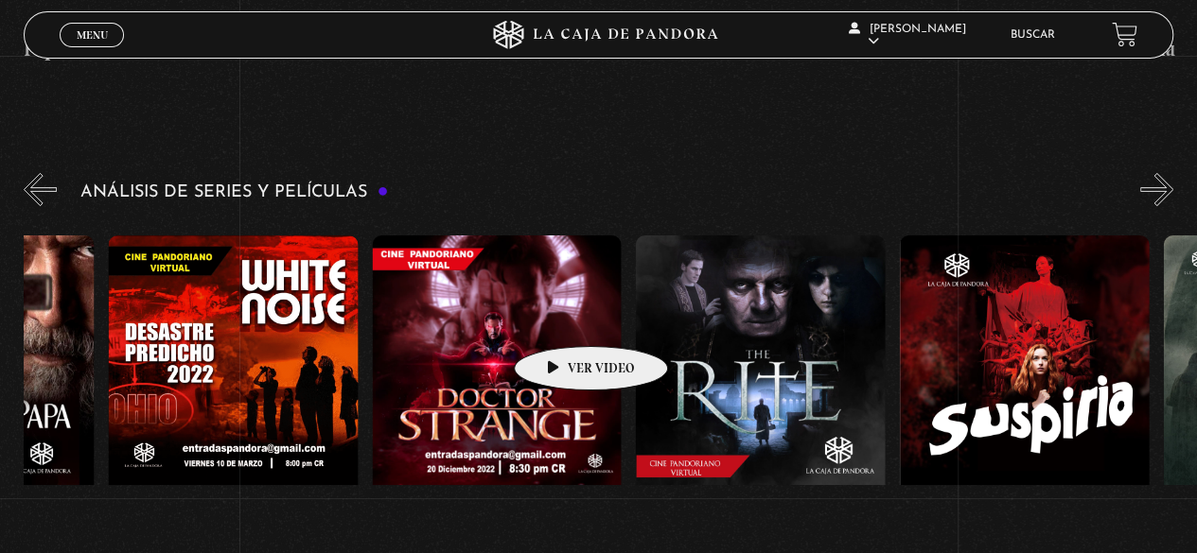
drag, startPoint x: 464, startPoint y: 324, endPoint x: 566, endPoint y: 318, distance: 102.3
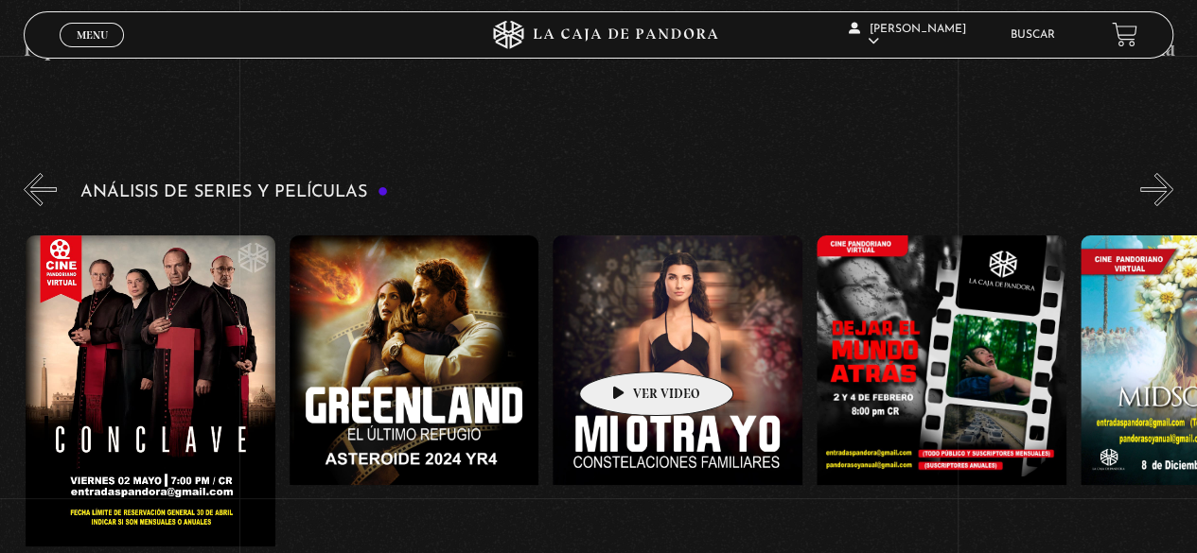
scroll to position [0, 0]
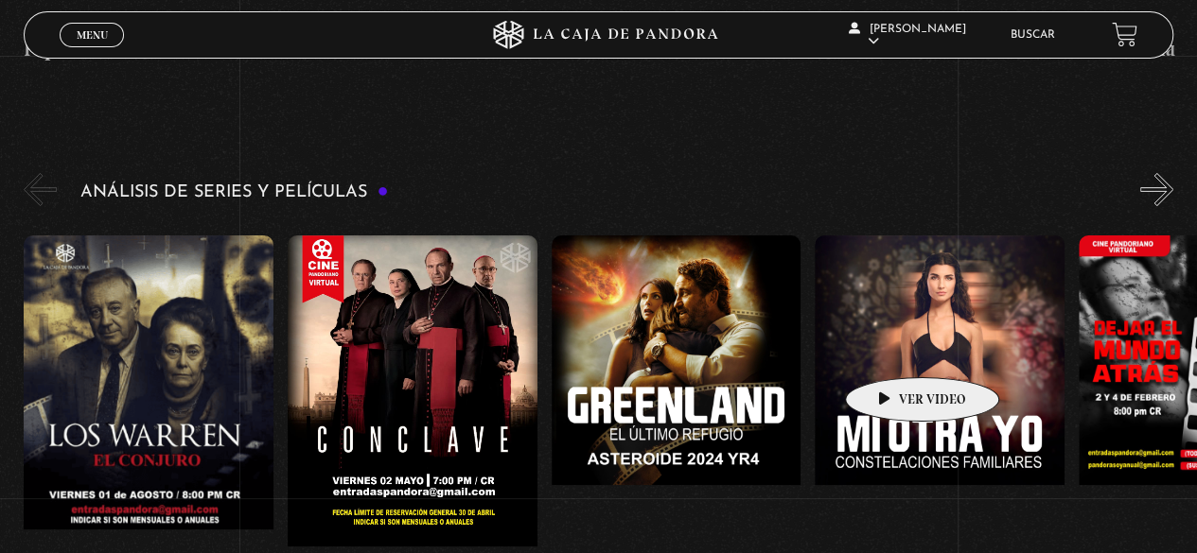
drag, startPoint x: 488, startPoint y: 329, endPoint x: 785, endPoint y: 355, distance: 298.2
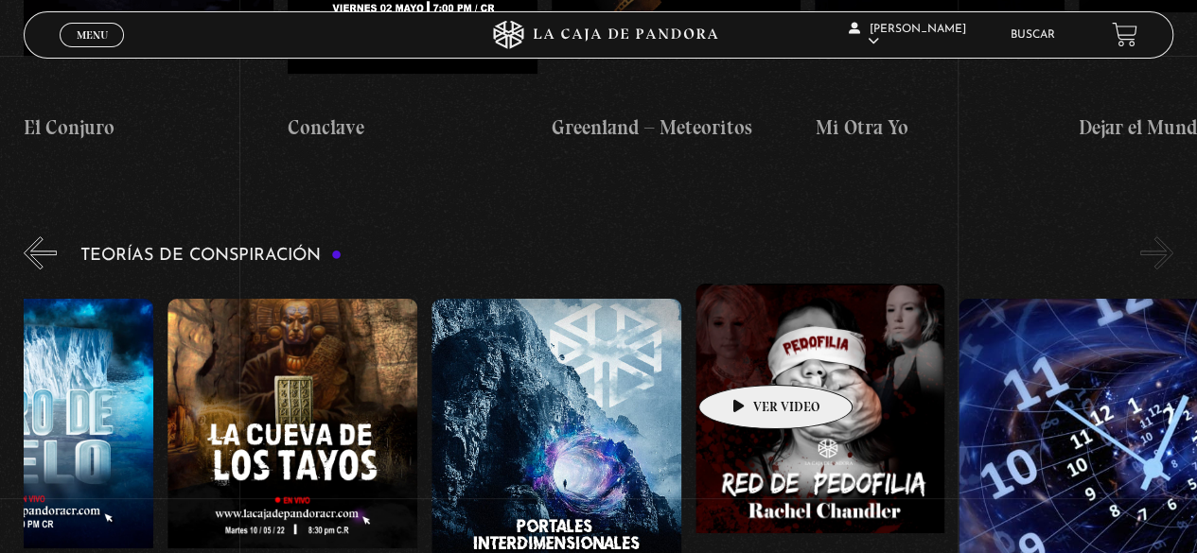
scroll to position [0, 659]
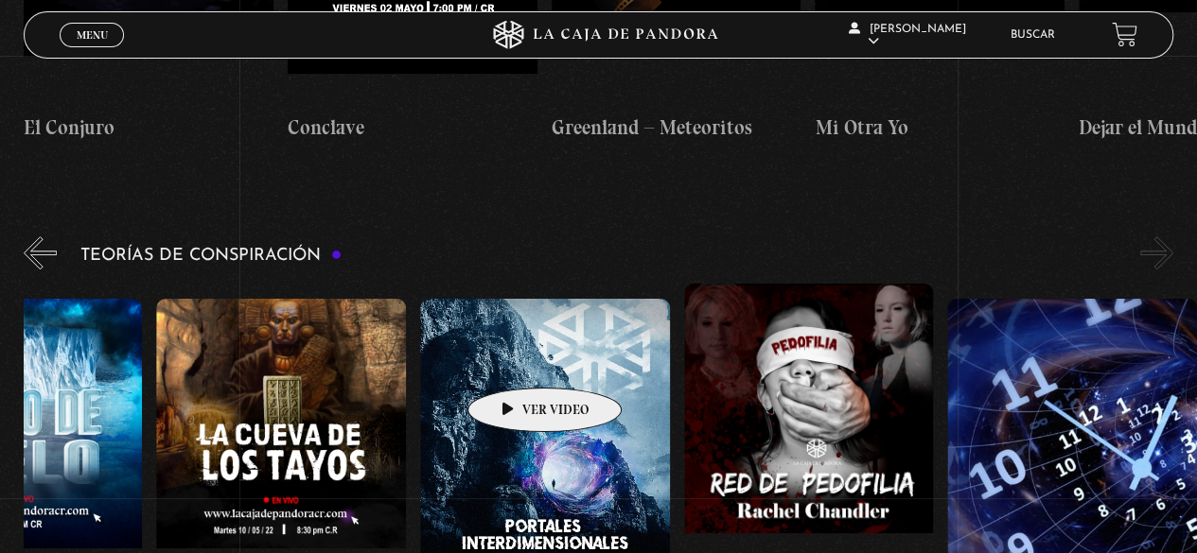
drag, startPoint x: 882, startPoint y: 349, endPoint x: 515, endPoint y: 360, distance: 367.2
click at [515, 360] on div "Arca de la Alianza Desclasificado Naves Nodrizas Muro de Hielo La Cueva de los …" at bounding box center [288, 489] width 1846 height 410
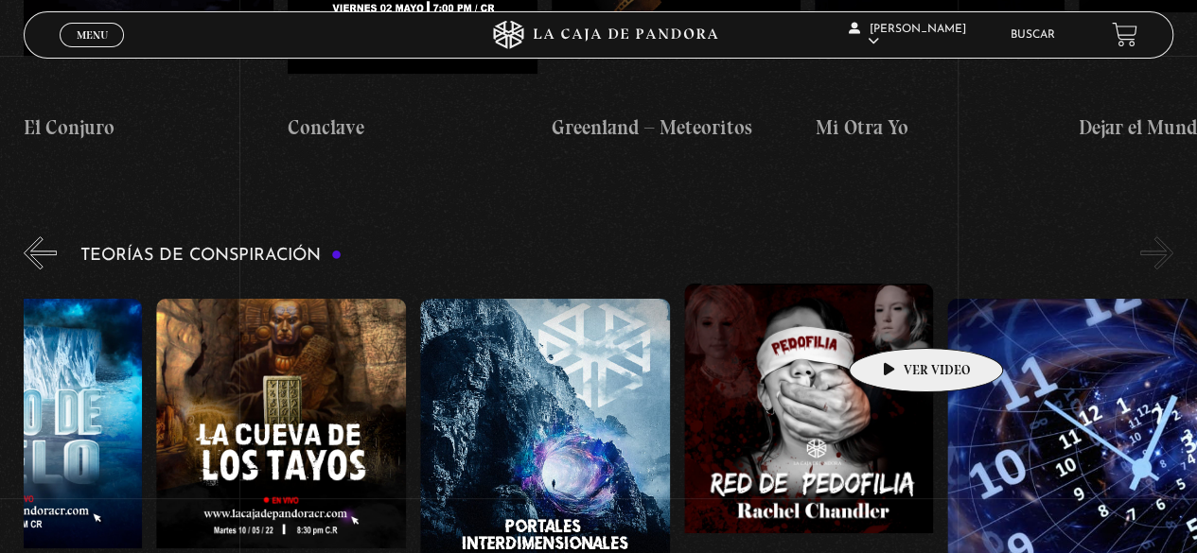
drag, startPoint x: 662, startPoint y: 325, endPoint x: 571, endPoint y: 325, distance: 90.8
click at [571, 325] on div "Arca de la Alianza Desclasificado Naves Nodrizas Muro de Hielo La Cueva de los …" at bounding box center [288, 489] width 1846 height 410
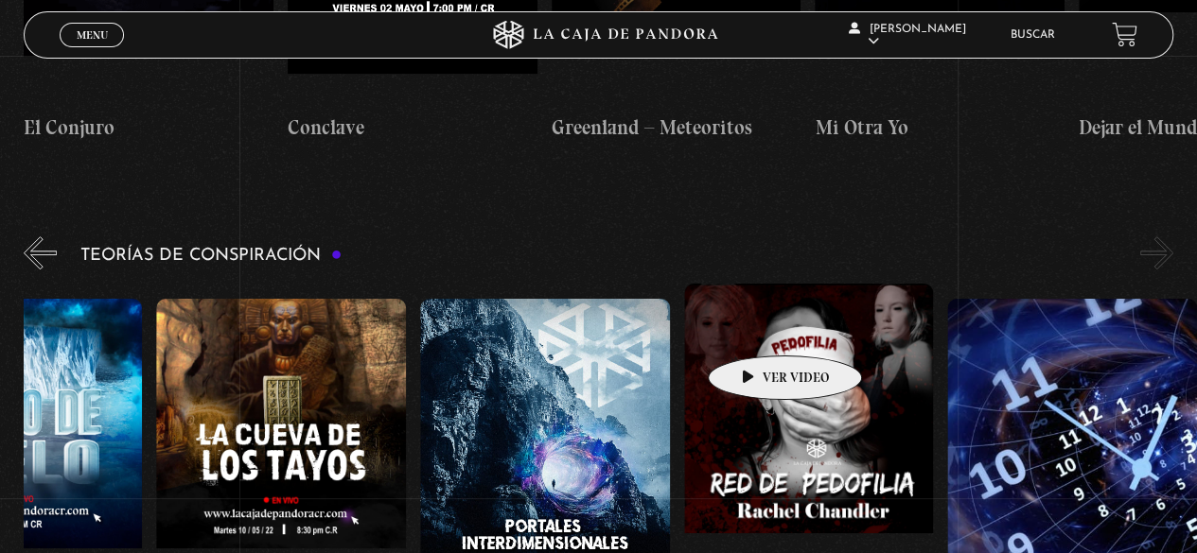
drag, startPoint x: 1065, startPoint y: 327, endPoint x: 676, endPoint y: 327, distance: 388.9
click at [679, 327] on div "Arca de la Alianza Desclasificado Naves Nodrizas Muro de Hielo La Cueva de los …" at bounding box center [288, 489] width 1846 height 410
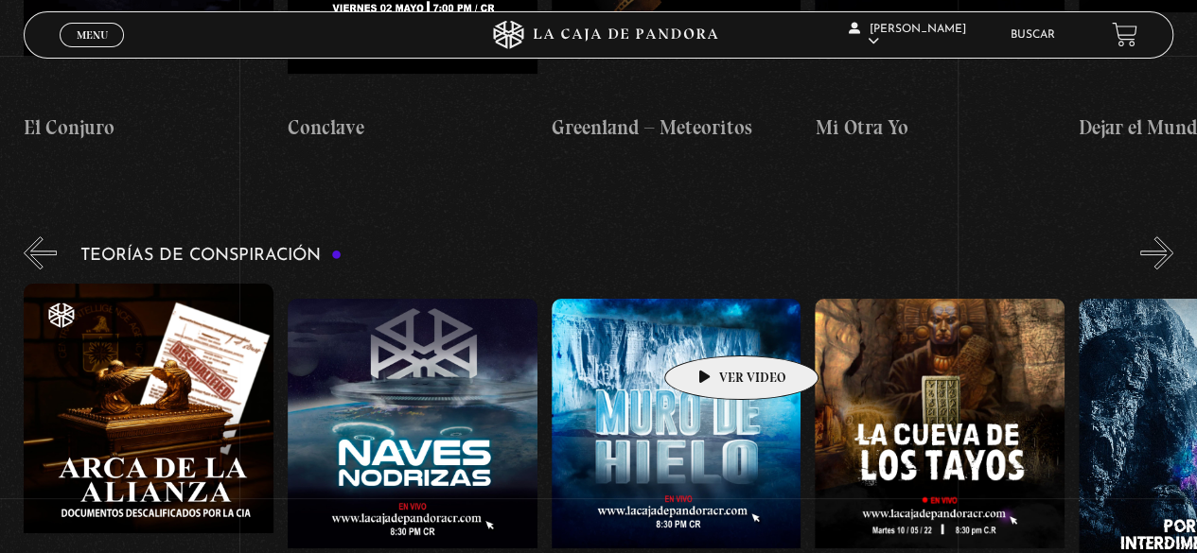
drag, startPoint x: 730, startPoint y: 327, endPoint x: 1175, endPoint y: 353, distance: 445.4
click at [1162, 353] on div "Arca de la Alianza Desclasificado Naves Nodrizas Muro de Hielo La Cueva de los …" at bounding box center [947, 489] width 1846 height 410
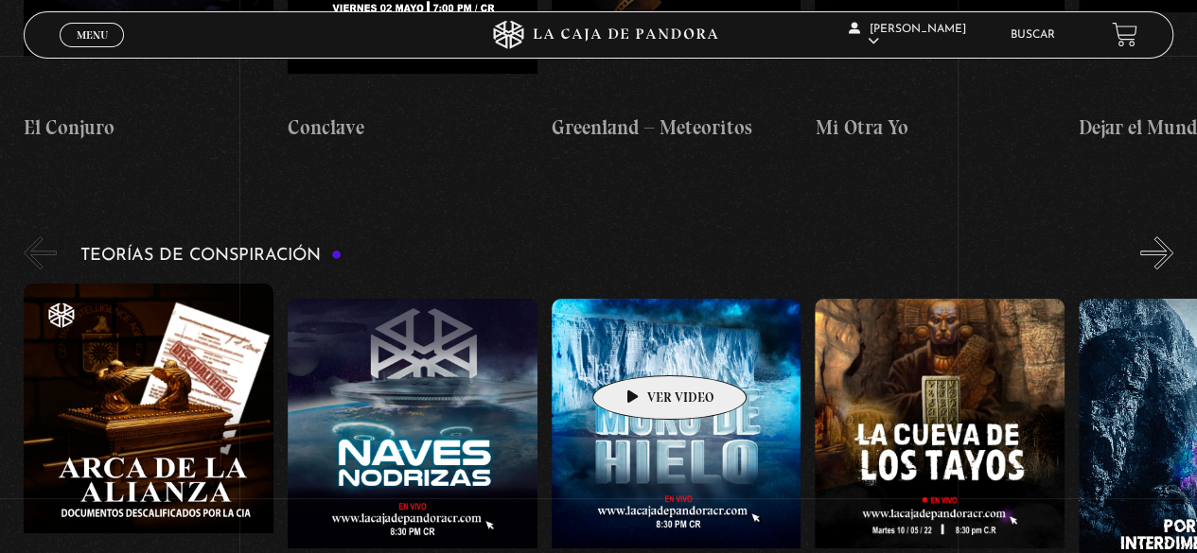
drag, startPoint x: 554, startPoint y: 345, endPoint x: 817, endPoint y: 336, distance: 263.2
click at [817, 336] on div "Arca de la Alianza Desclasificado Naves Nodrizas Muro de Hielo La Cueva de los …" at bounding box center [947, 489] width 1846 height 410
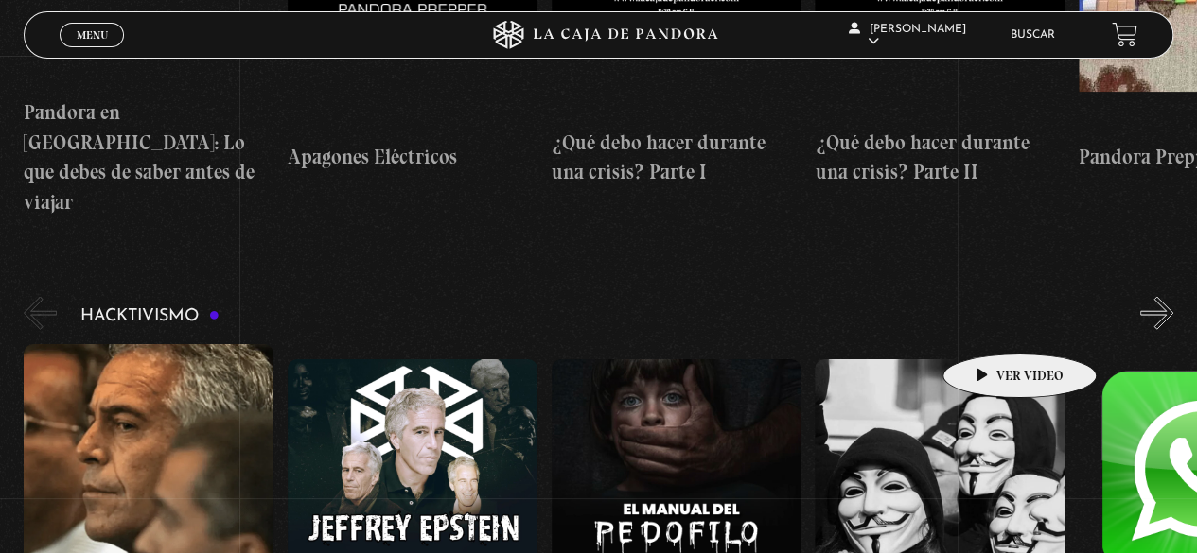
scroll to position [0, 131]
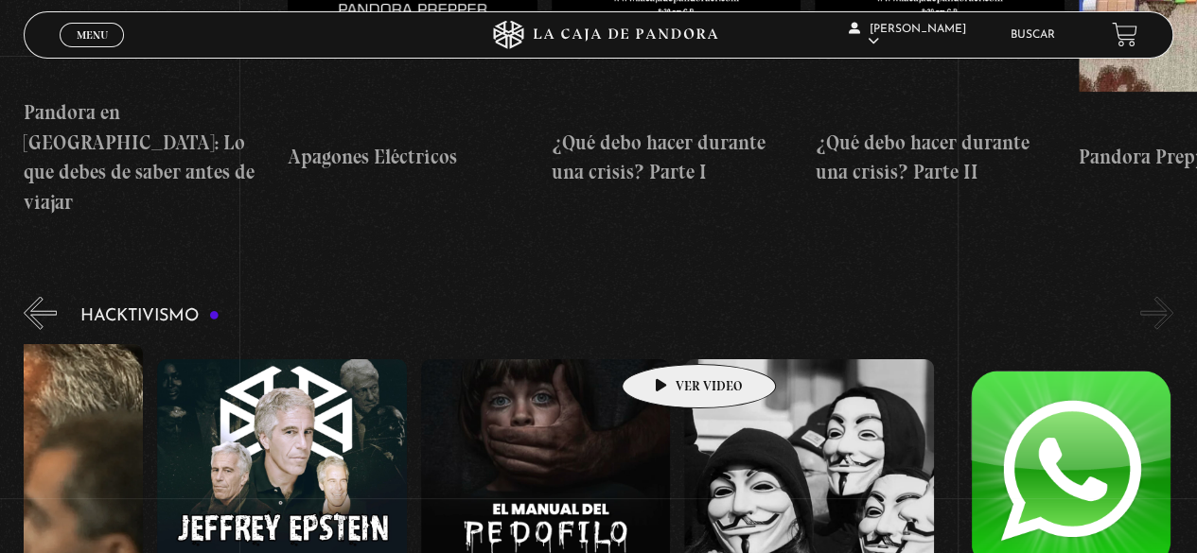
drag, startPoint x: 825, startPoint y: 319, endPoint x: 587, endPoint y: 343, distance: 239.7
click at [587, 344] on div "Jeffrey Epstein – Conversatorio Jeffrey Epstein El Manual del Pedófilo Hacktivi…" at bounding box center [552, 549] width 1318 height 410
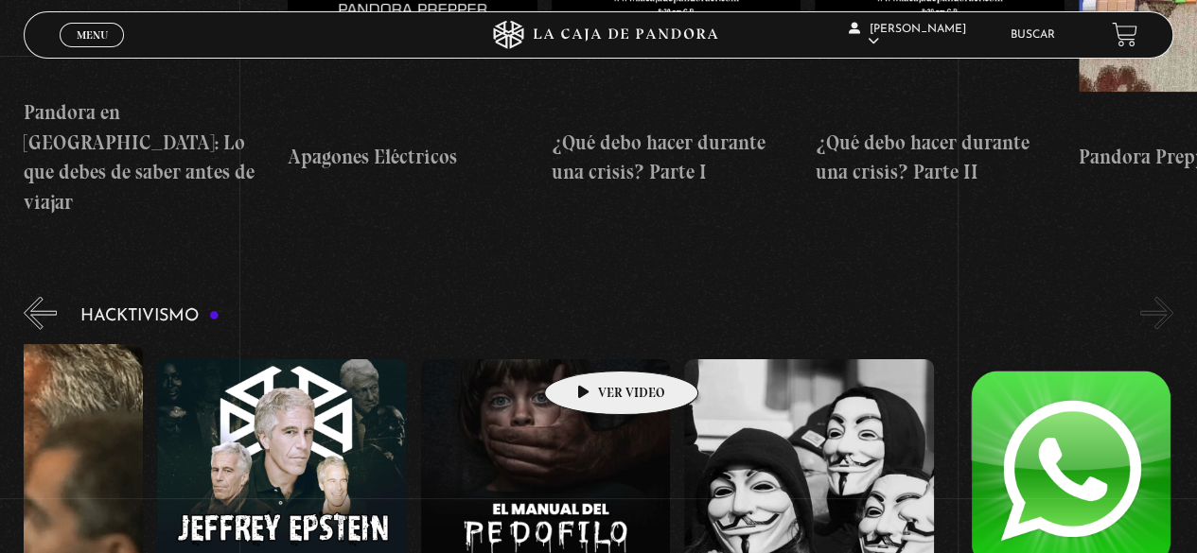
scroll to position [0, 0]
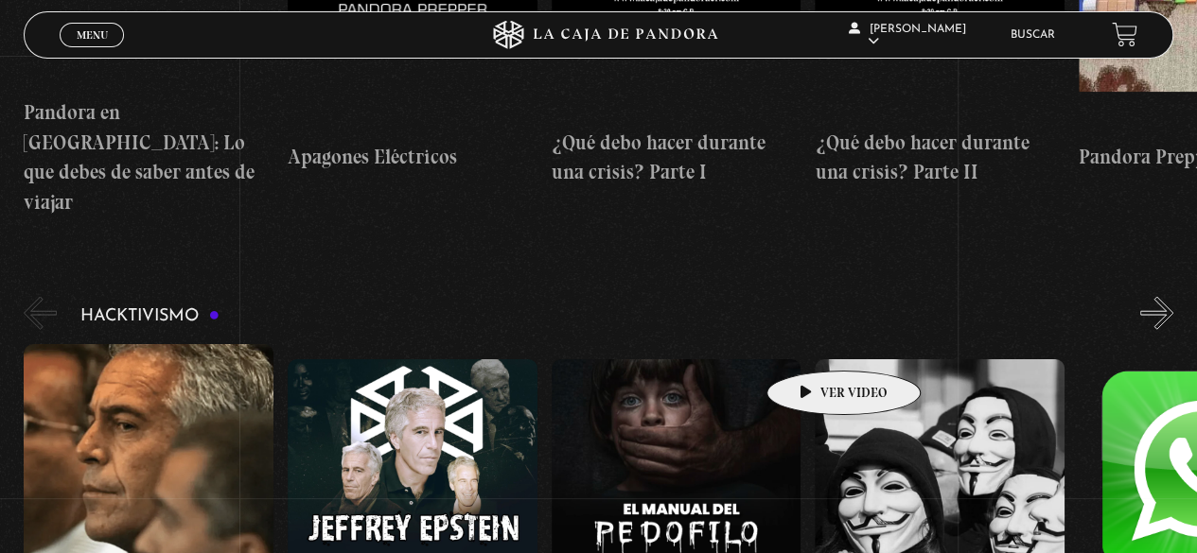
drag, startPoint x: 736, startPoint y: 338, endPoint x: 913, endPoint y: 347, distance: 177.2
click at [913, 347] on div "Jeffrey Epstein – Conversatorio Jeffrey Epstein El Manual del Pedófilo Hacktivi…" at bounding box center [683, 549] width 1318 height 410
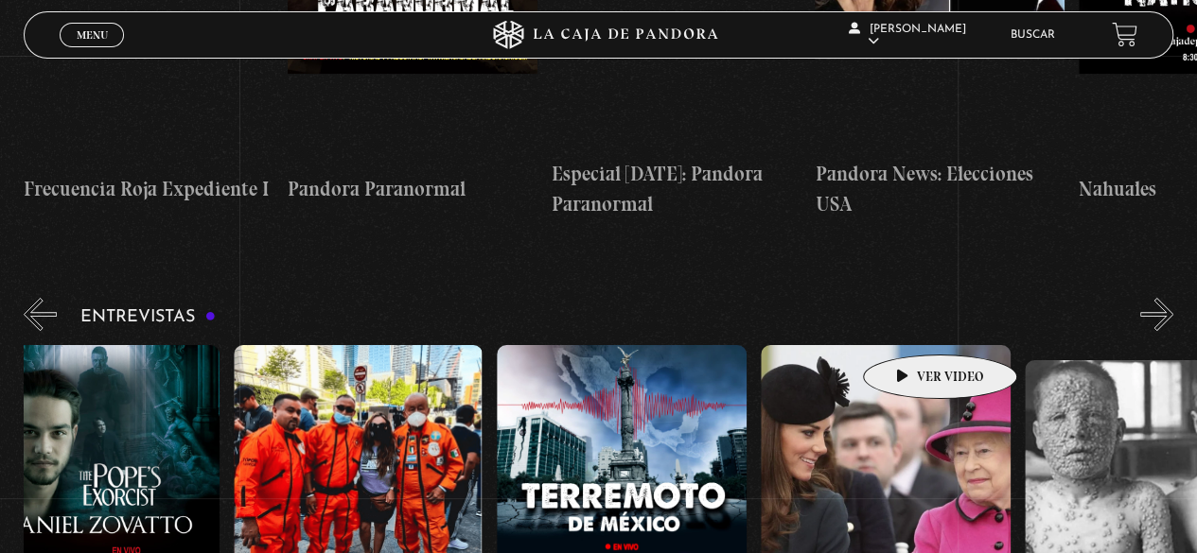
scroll to position [0, 659]
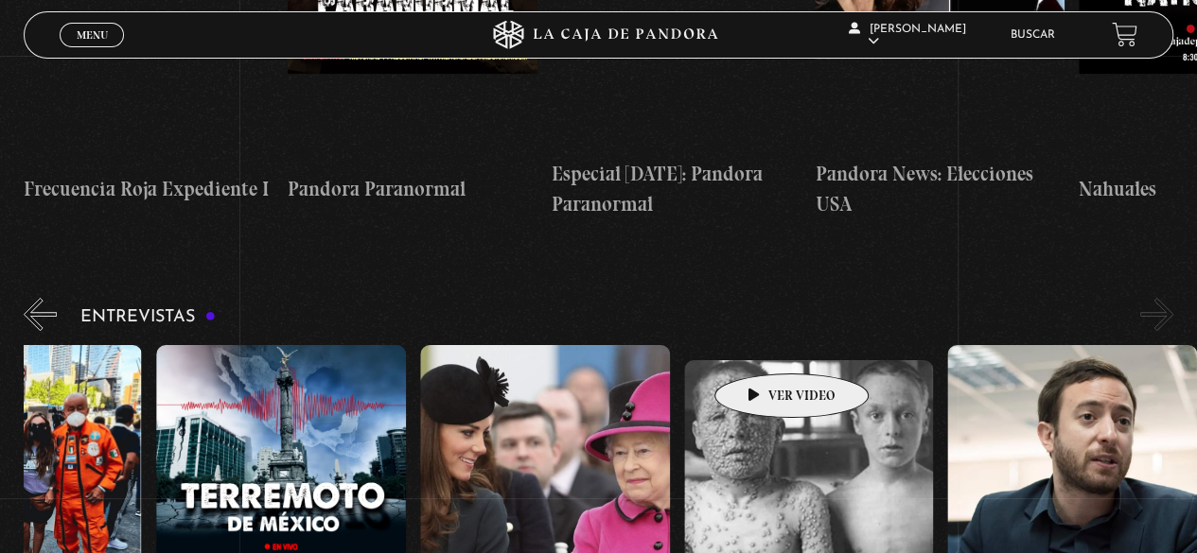
drag, startPoint x: 964, startPoint y: 326, endPoint x: 762, endPoint y: 345, distance: 203.4
click at [762, 345] on div "Conversatorio: Las llaves Daniel Zovatto – El Exorcista del Papa Los Topos Mexi…" at bounding box center [288, 550] width 1846 height 410
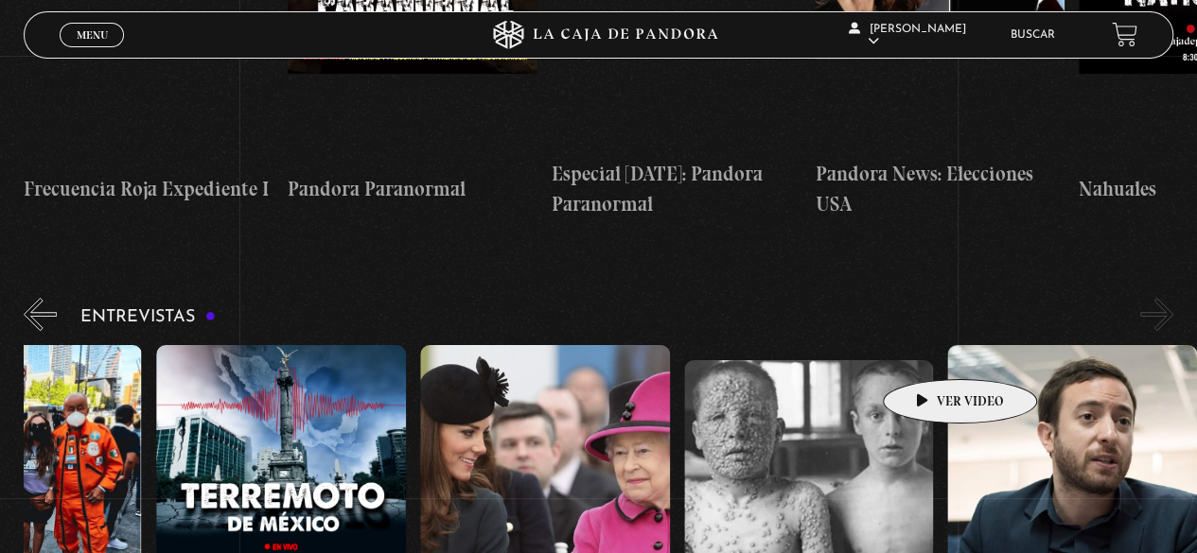
drag, startPoint x: 957, startPoint y: 346, endPoint x: 916, endPoint y: 353, distance: 41.2
click at [917, 353] on div "Conversatorio: Las llaves Daniel Zovatto – El Exorcista del Papa Los Topos Mexi…" at bounding box center [288, 550] width 1846 height 410
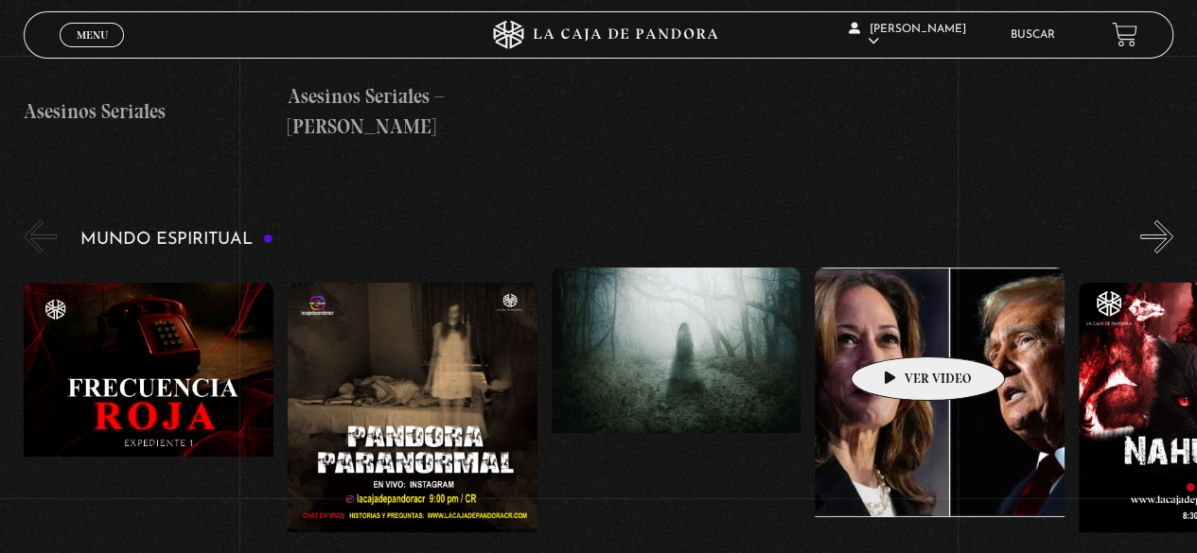
scroll to position [6623, 0]
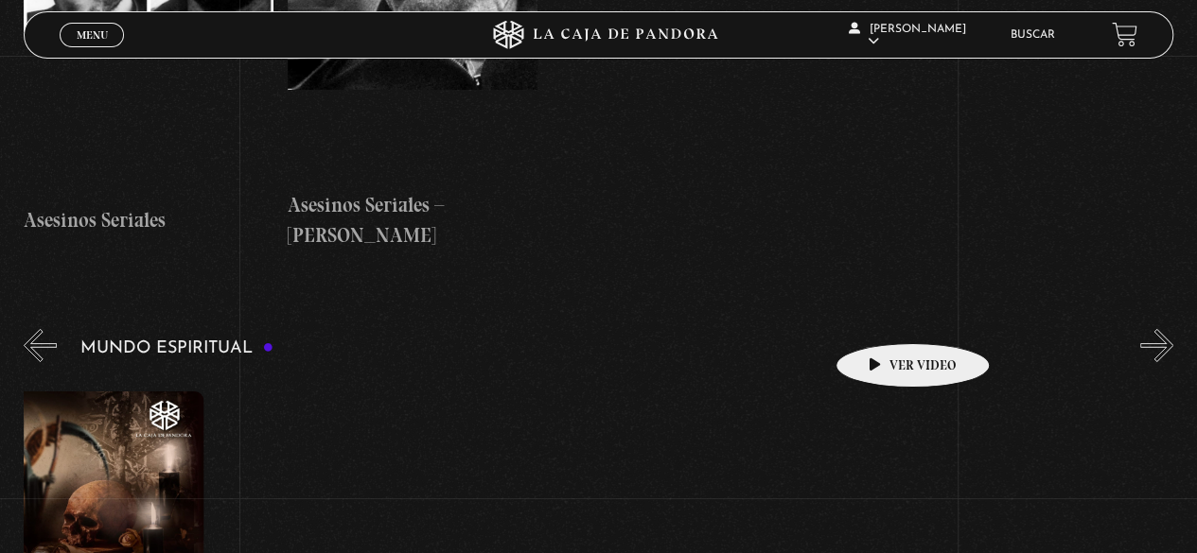
drag, startPoint x: 838, startPoint y: 315, endPoint x: 694, endPoint y: 317, distance: 143.8
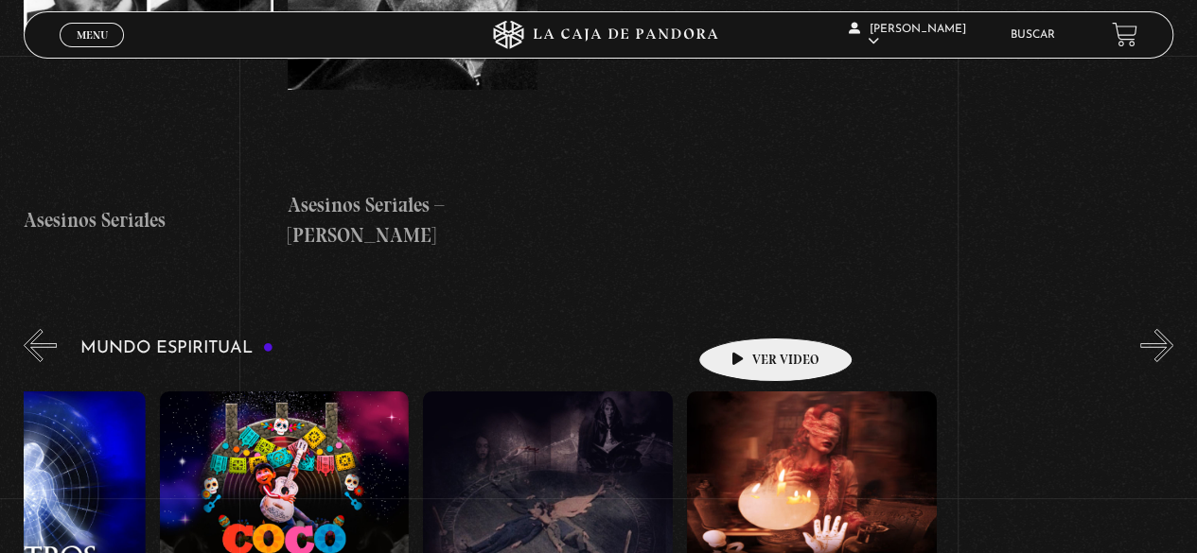
drag, startPoint x: 709, startPoint y: 306, endPoint x: 631, endPoint y: 306, distance: 77.6
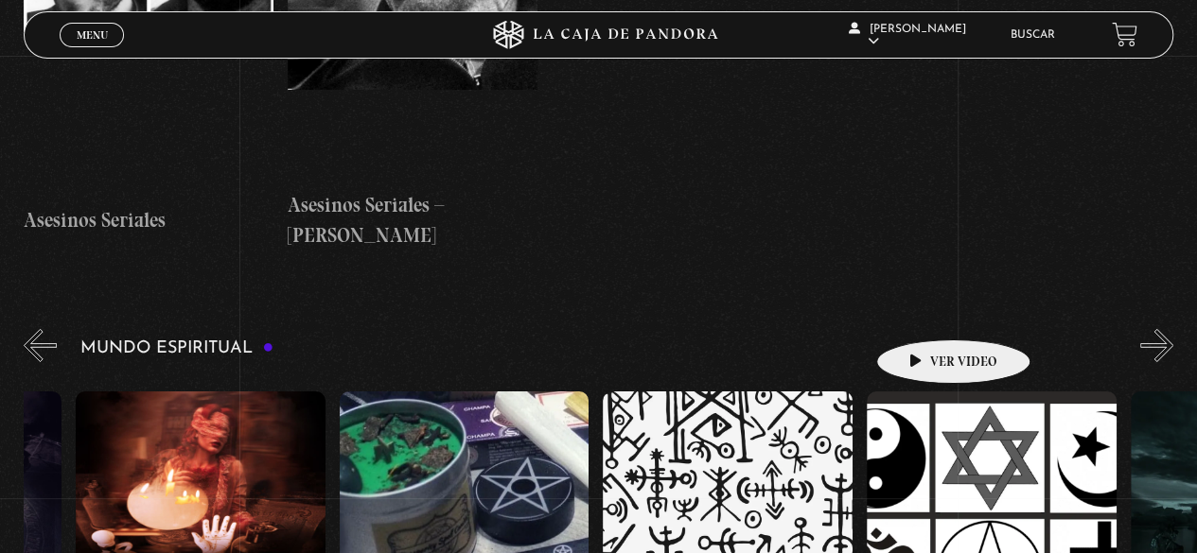
drag, startPoint x: 985, startPoint y: 310, endPoint x: 757, endPoint y: 315, distance: 228.1
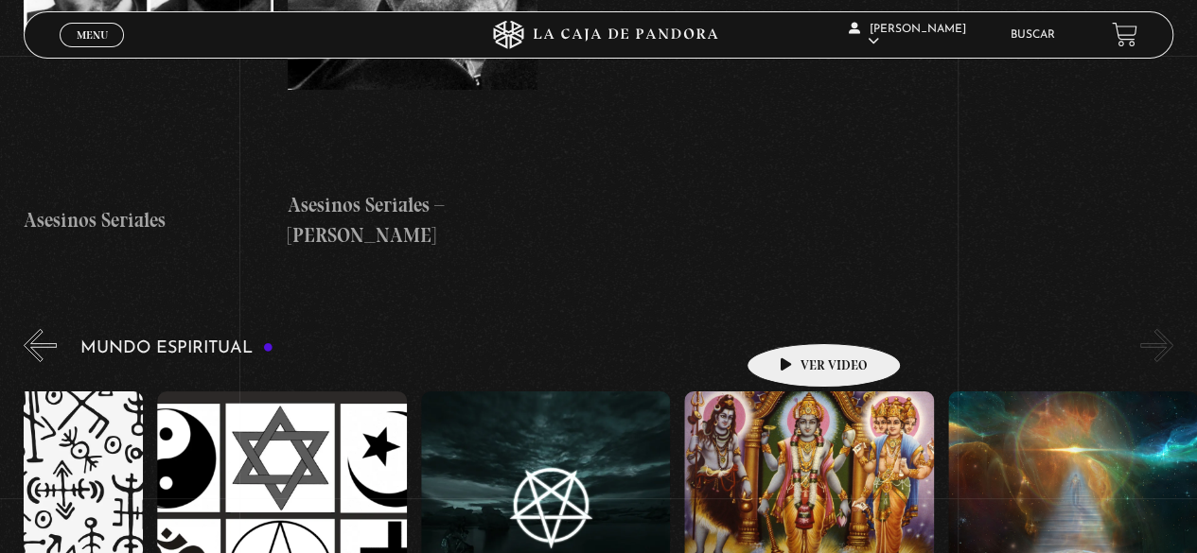
drag, startPoint x: 849, startPoint y: 313, endPoint x: 792, endPoint y: 315, distance: 56.8
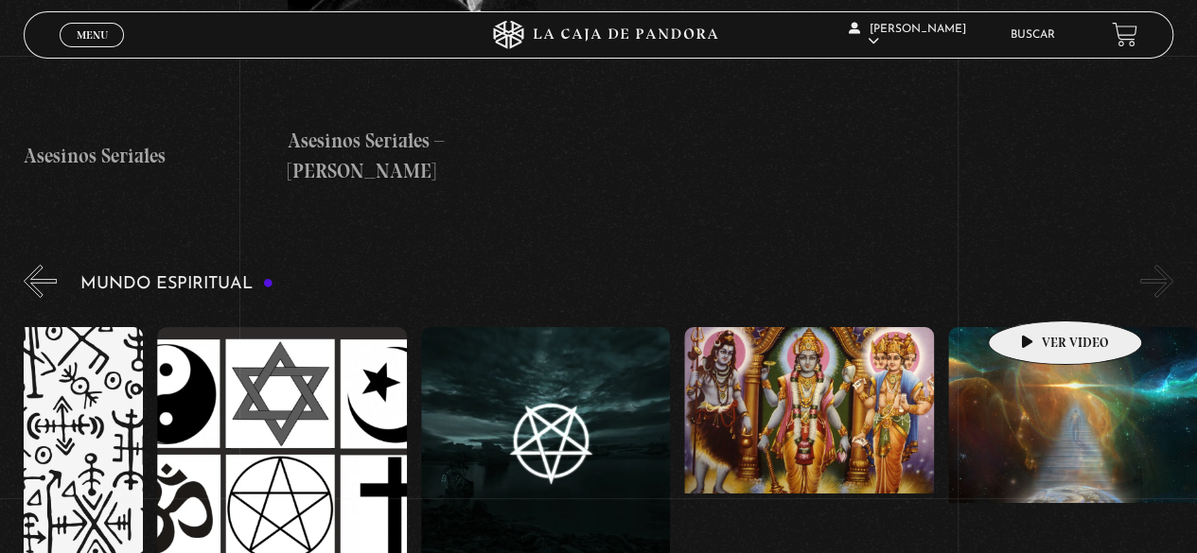
scroll to position [6717, 0]
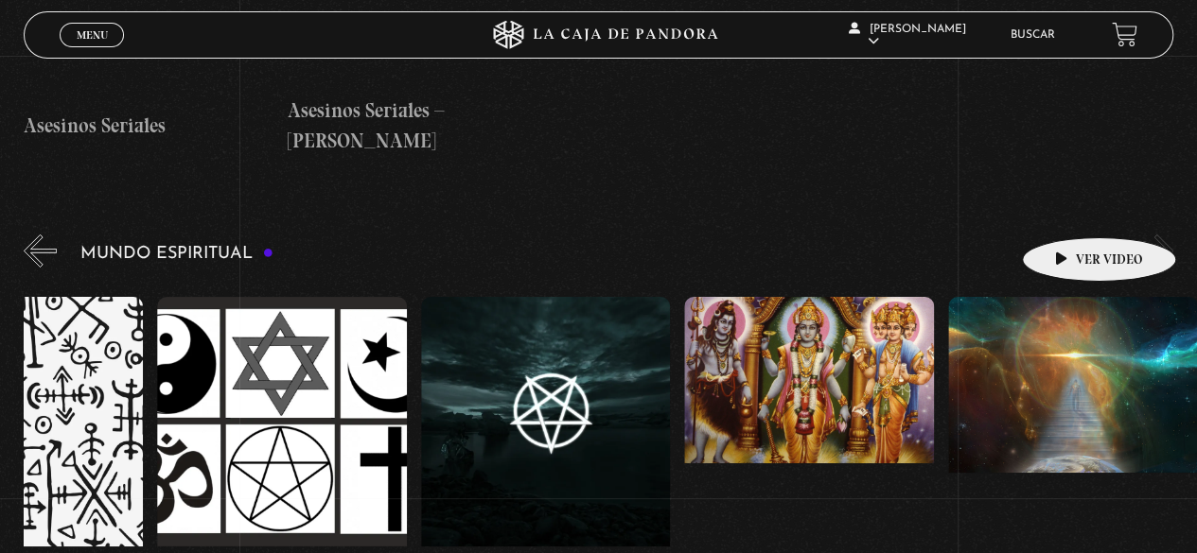
click at [1069, 297] on figure at bounding box center [1073, 467] width 250 height 341
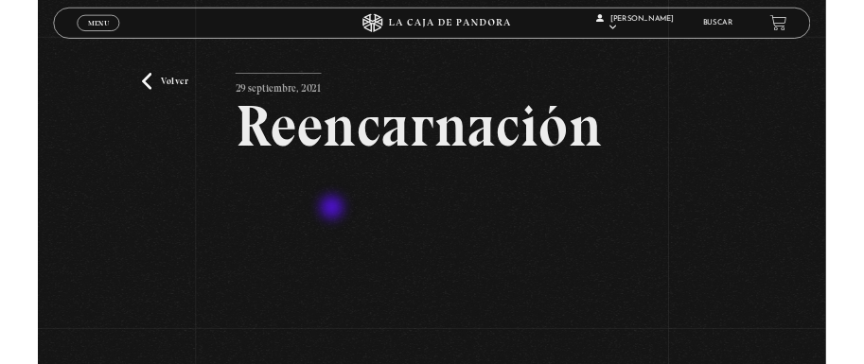
scroll to position [189, 0]
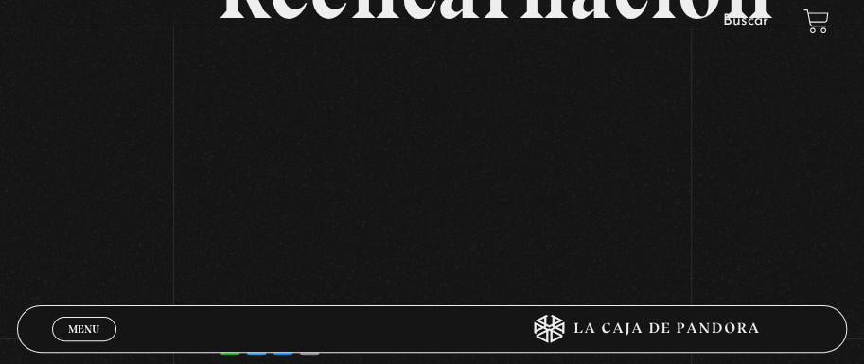
click at [820, 147] on div "Volver [DATE] Reencarnación WhatsApp Twitter Messenger Email" at bounding box center [432, 119] width 864 height 543
